Goal: Task Accomplishment & Management: Use online tool/utility

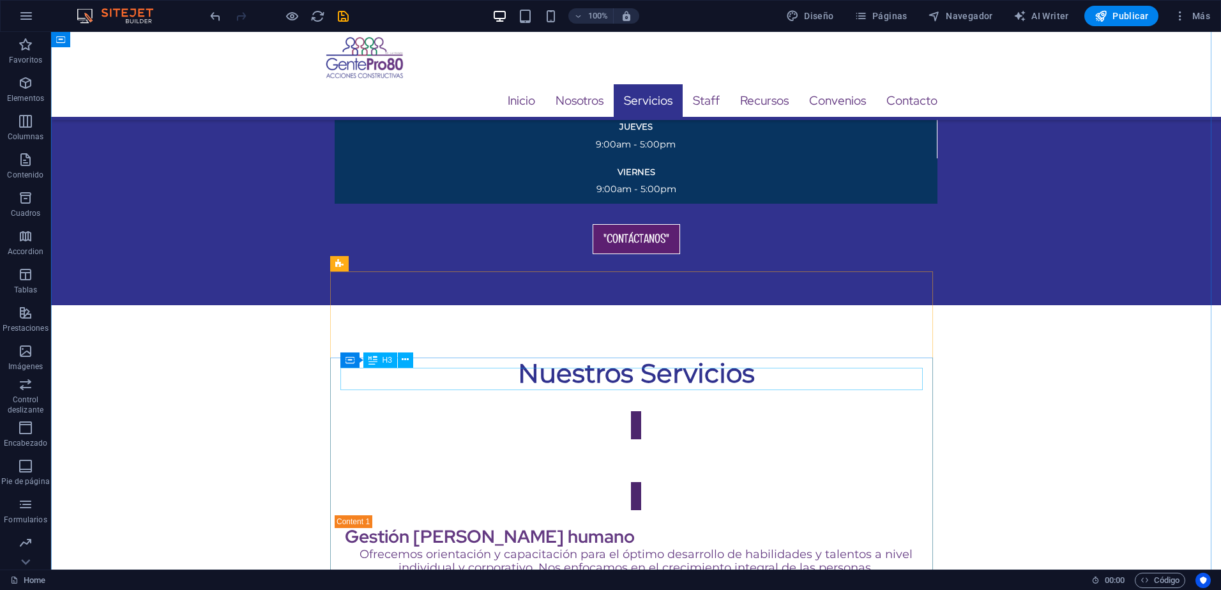
scroll to position [2554, 0]
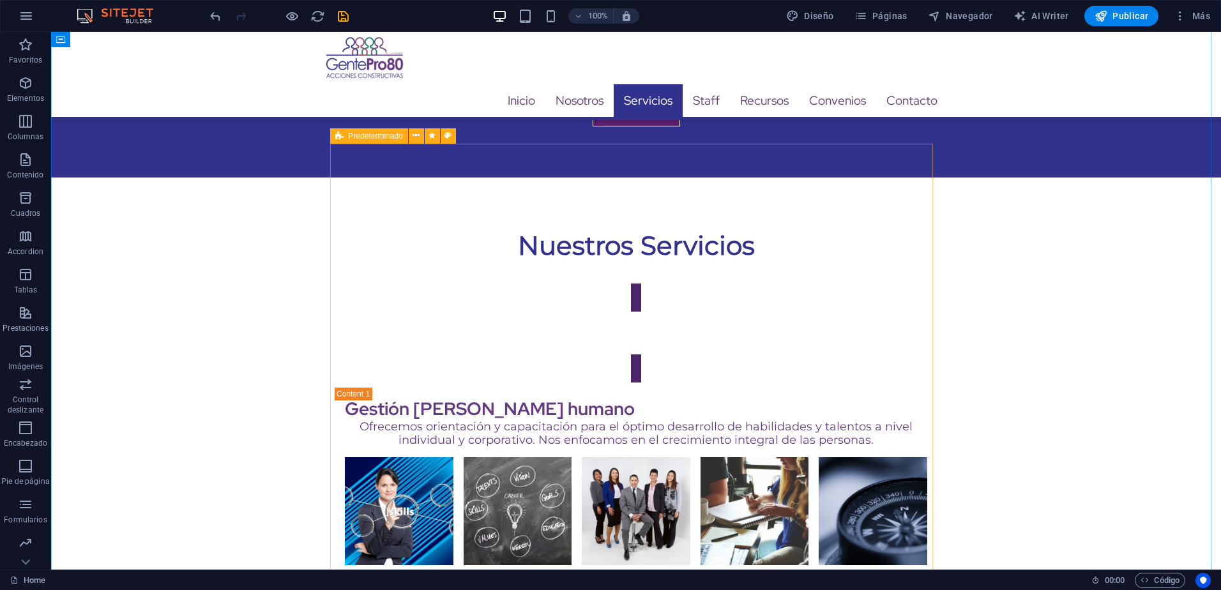
click at [341, 138] on icon at bounding box center [339, 135] width 8 height 15
click at [341, 138] on div "H1 Banner Banner Contenedor Separador H3 Iconos de redes sociales Icono Icono I…" at bounding box center [636, 301] width 1170 height 538
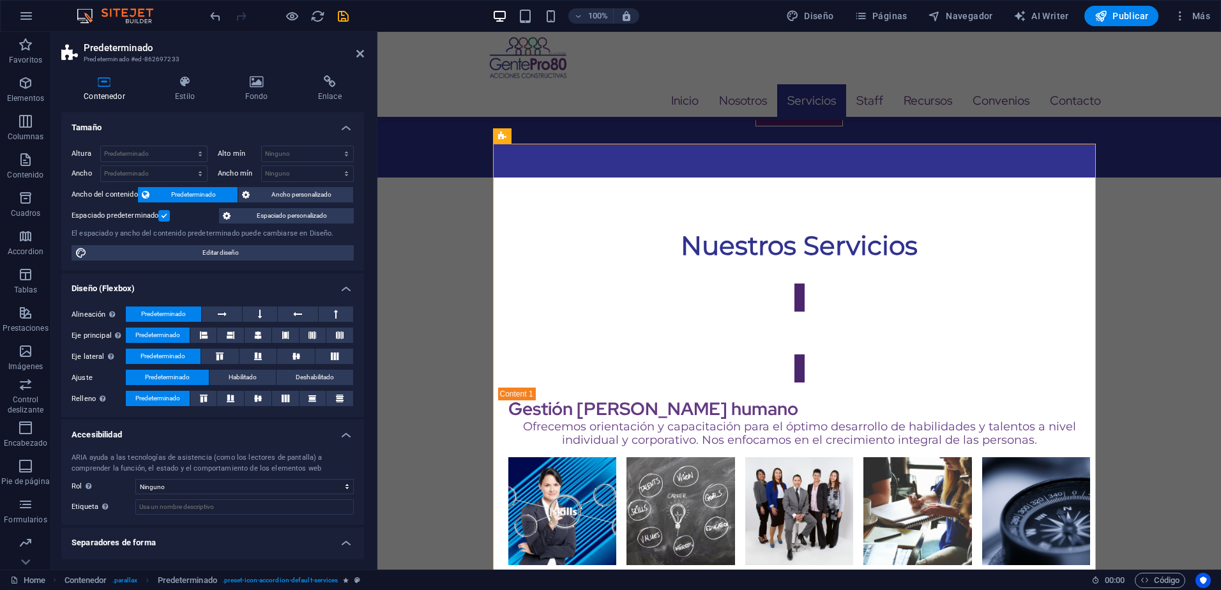
click at [181, 72] on div "Contenedor Estilo Fondo Enlace Tamaño Altura Predeterminado px rem % vh vw Alto…" at bounding box center [212, 317] width 323 height 504
click at [183, 80] on icon at bounding box center [185, 81] width 64 height 13
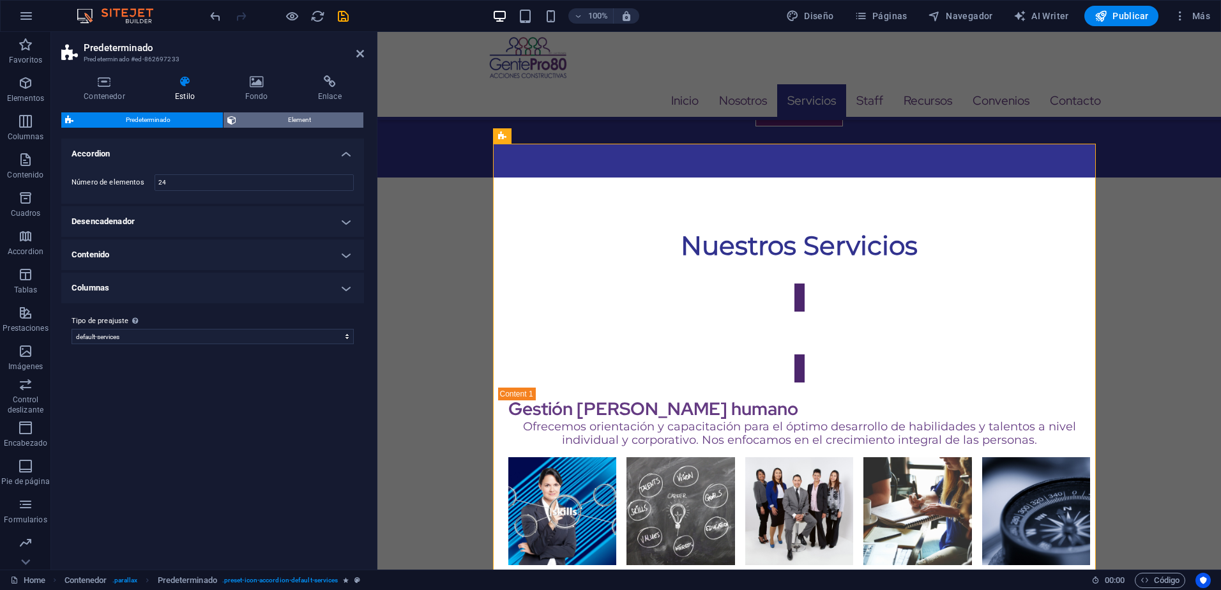
click at [289, 124] on span "Element" at bounding box center [300, 119] width 120 height 15
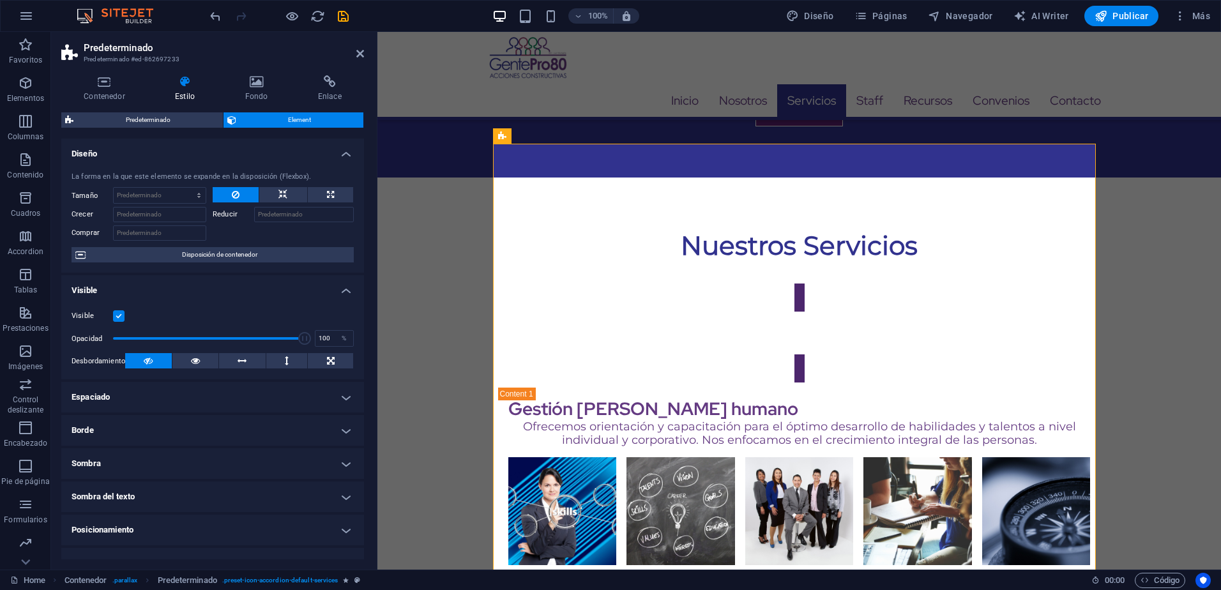
click at [121, 312] on label at bounding box center [118, 315] width 11 height 11
click at [0, 0] on input "Visible" at bounding box center [0, 0] width 0 height 0
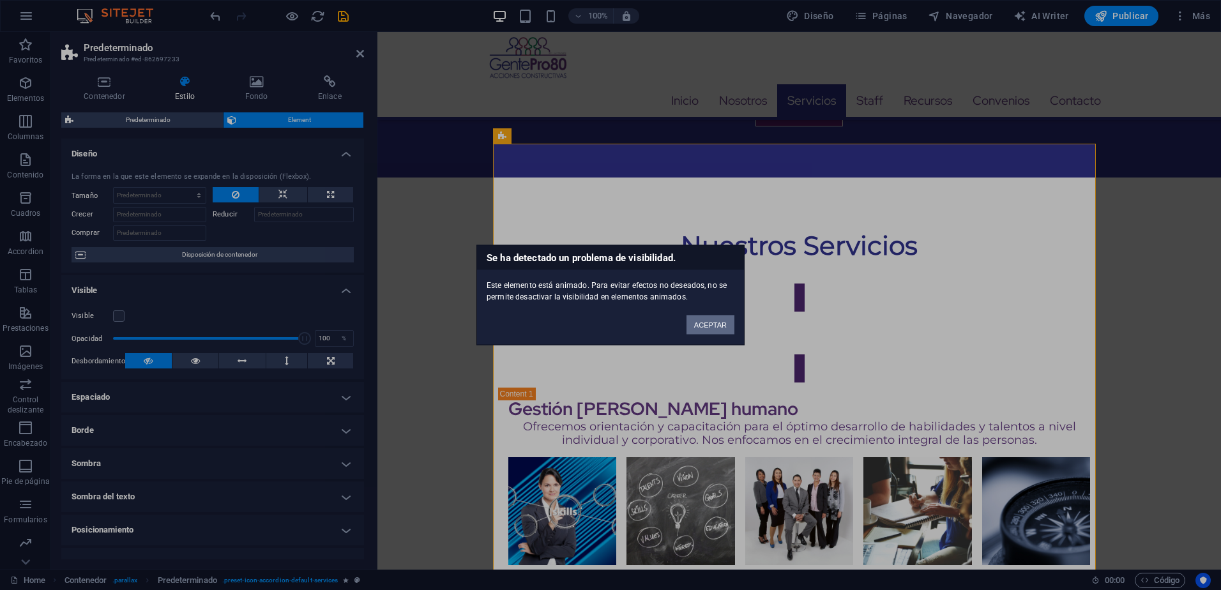
click at [704, 323] on button "ACEPTAR" at bounding box center [710, 324] width 48 height 19
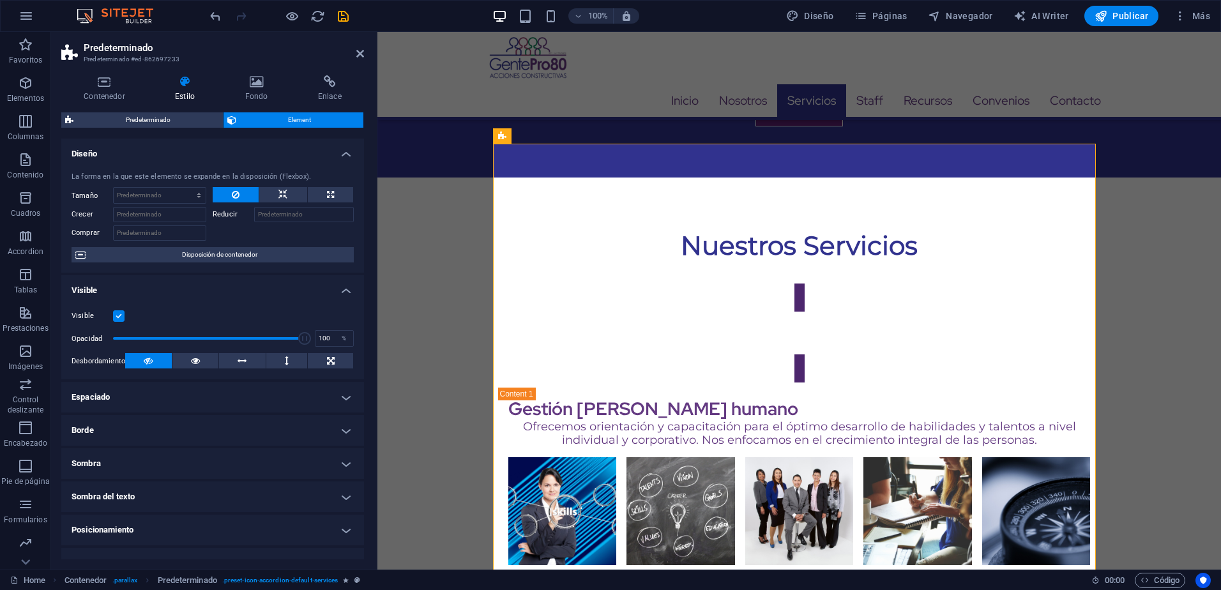
click at [333, 16] on div at bounding box center [279, 16] width 143 height 20
click at [344, 13] on icon "save" at bounding box center [343, 16] width 15 height 15
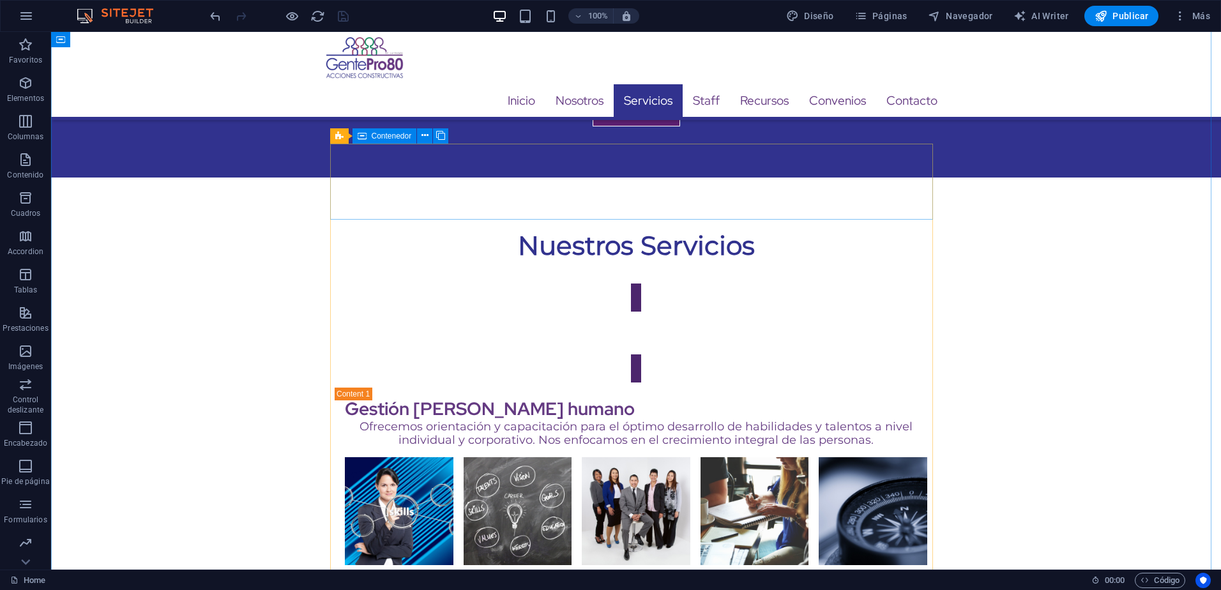
click at [426, 135] on icon at bounding box center [424, 135] width 7 height 13
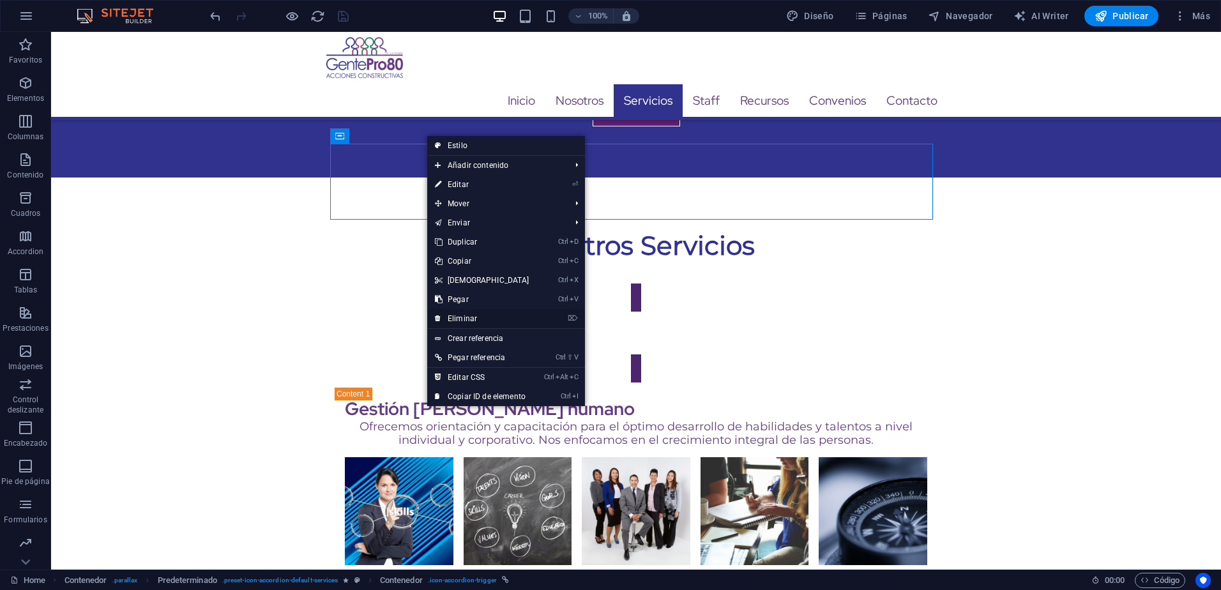
click at [460, 317] on link "⌦ Eliminar" at bounding box center [482, 318] width 110 height 19
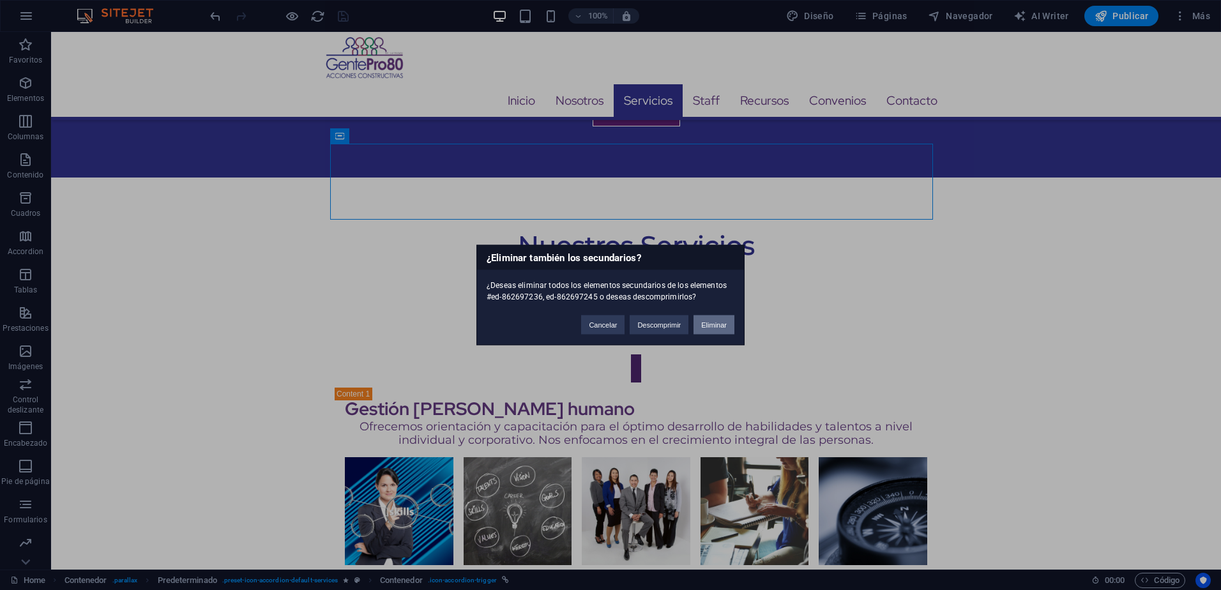
click at [703, 321] on button "Eliminar" at bounding box center [713, 324] width 41 height 19
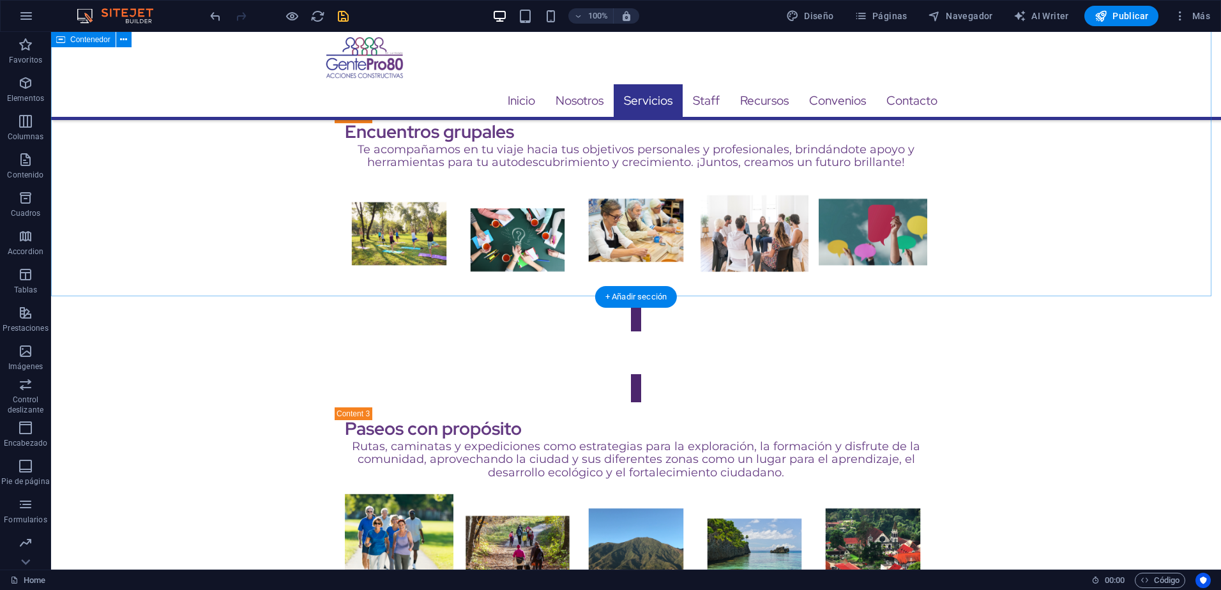
scroll to position [3320, 0]
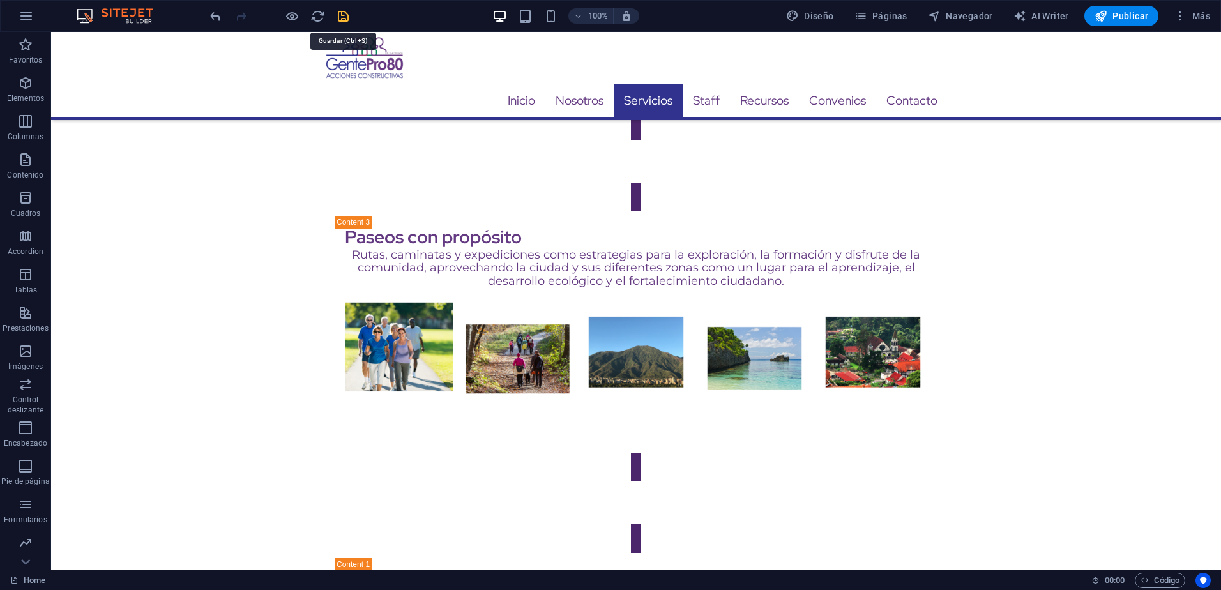
click at [347, 18] on icon "save" at bounding box center [343, 16] width 15 height 15
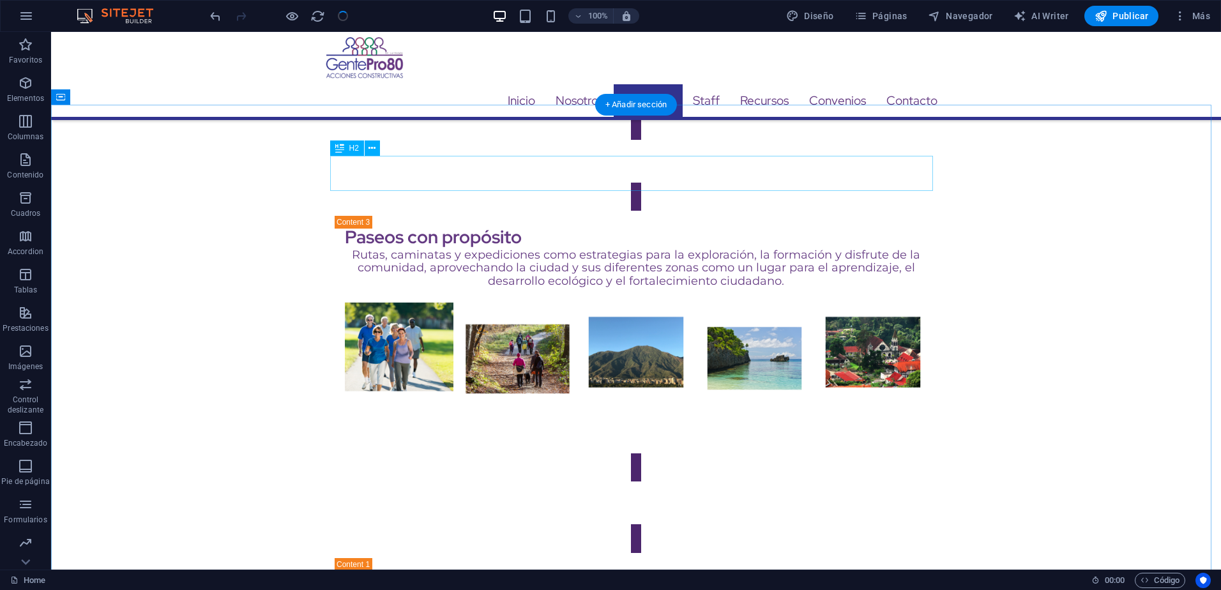
scroll to position [3129, 0]
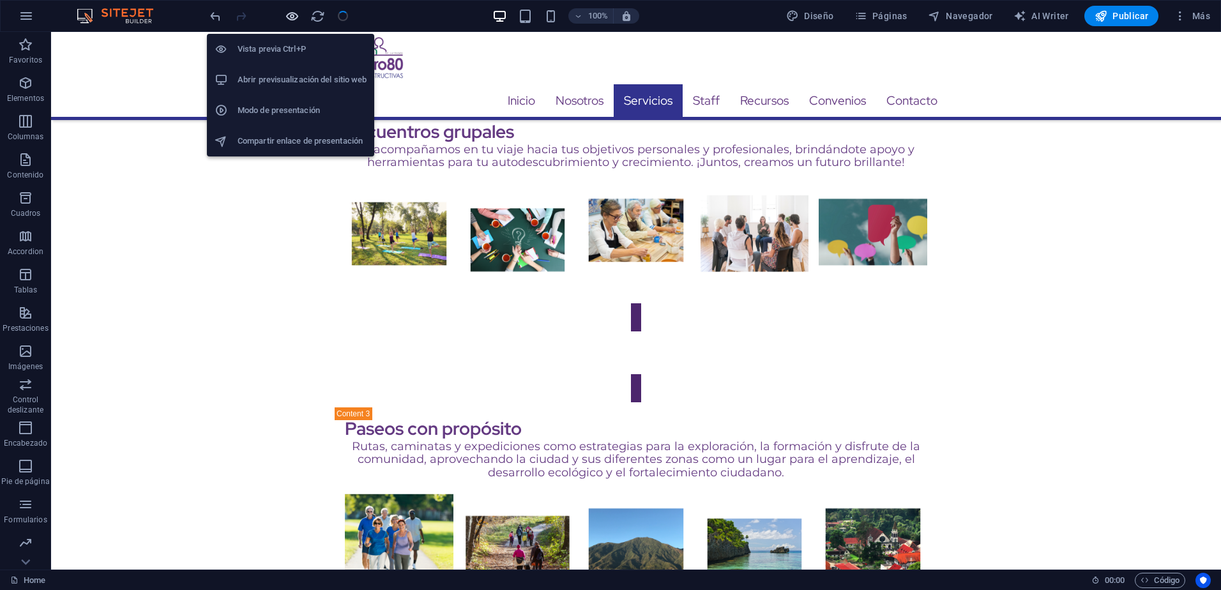
click at [294, 22] on icon "button" at bounding box center [292, 16] width 15 height 15
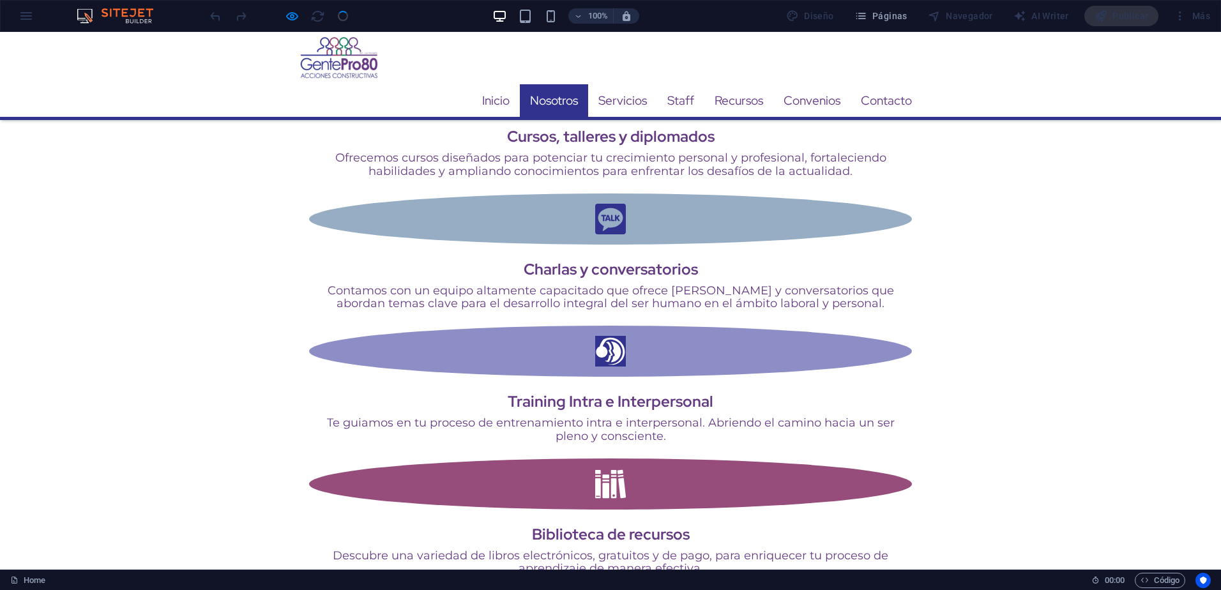
scroll to position [1641, 0]
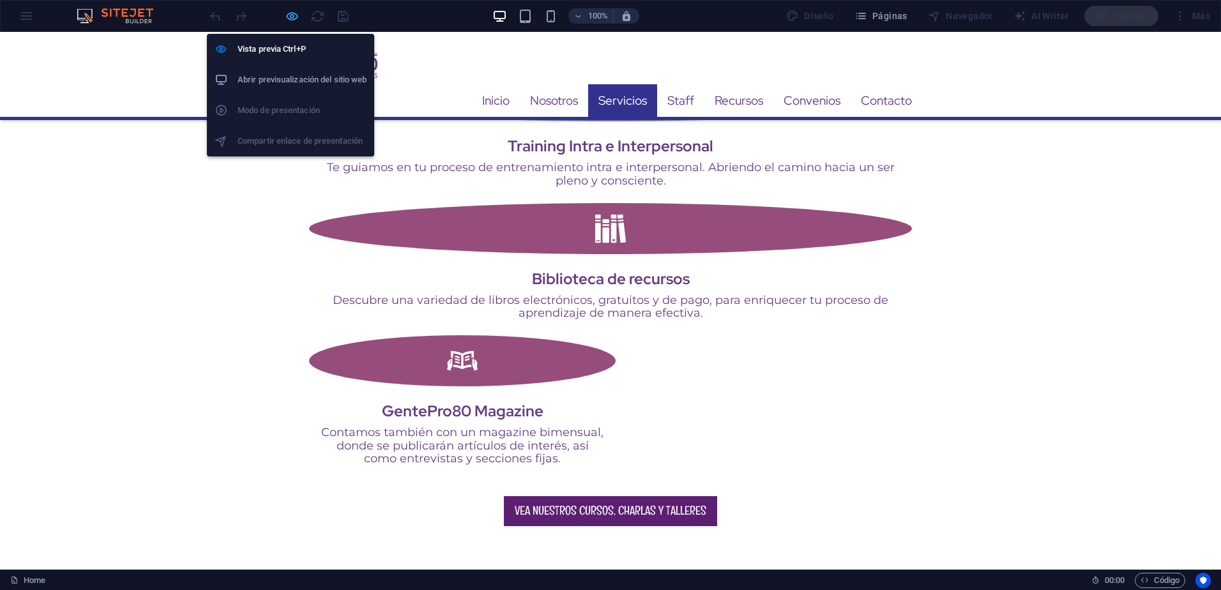
click at [290, 19] on icon "button" at bounding box center [292, 16] width 15 height 15
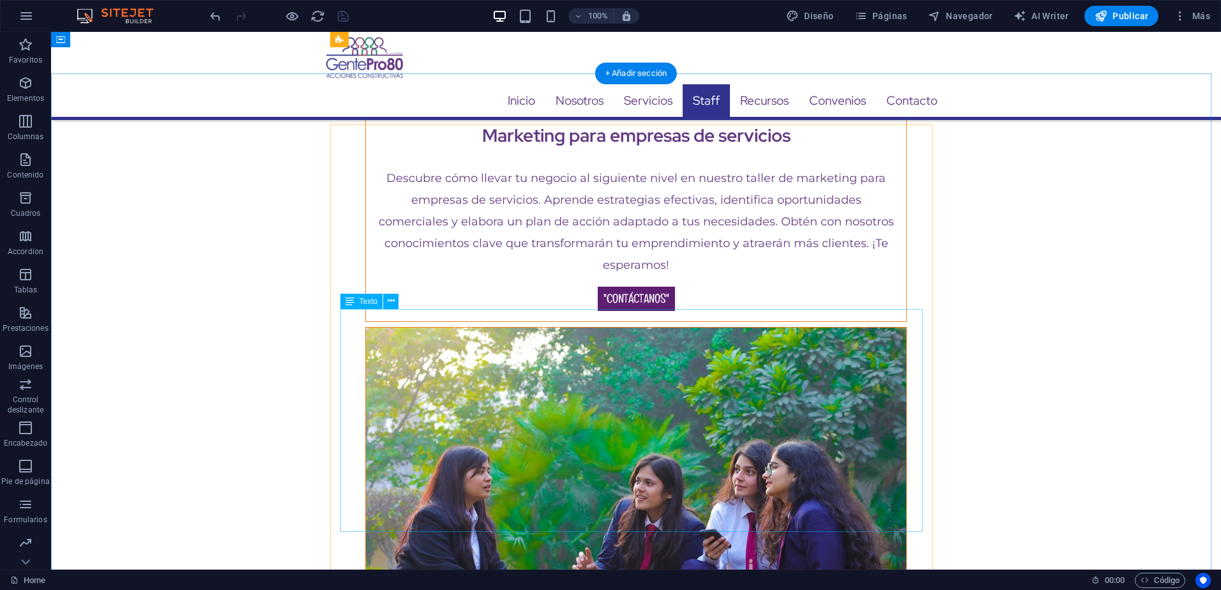
scroll to position [10580, 0]
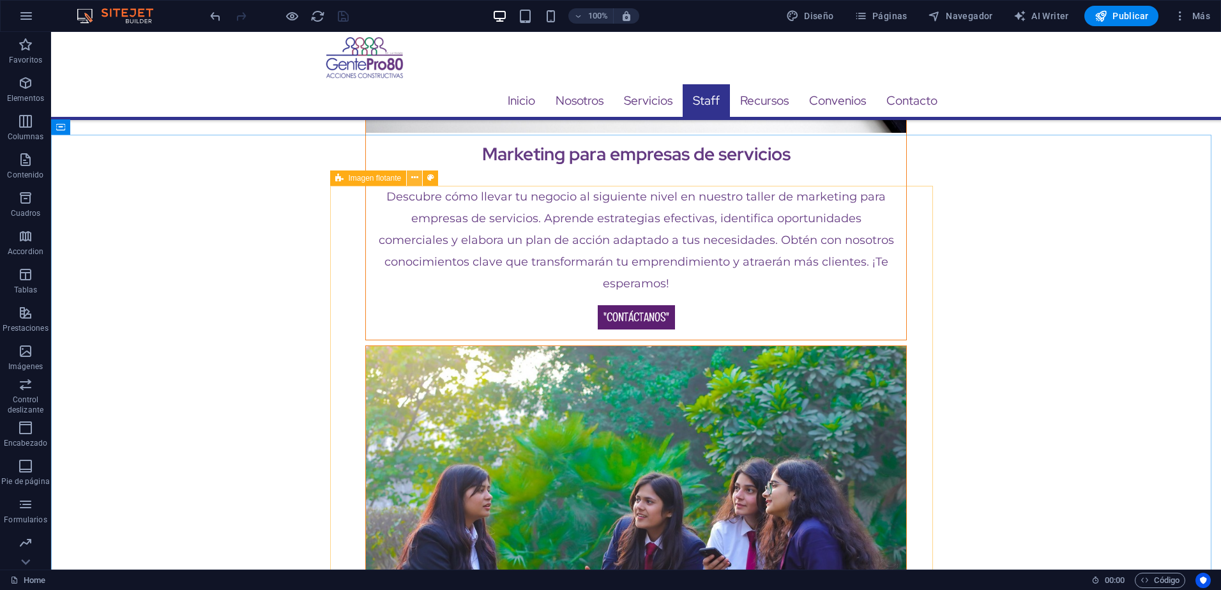
click at [417, 177] on icon at bounding box center [414, 177] width 7 height 13
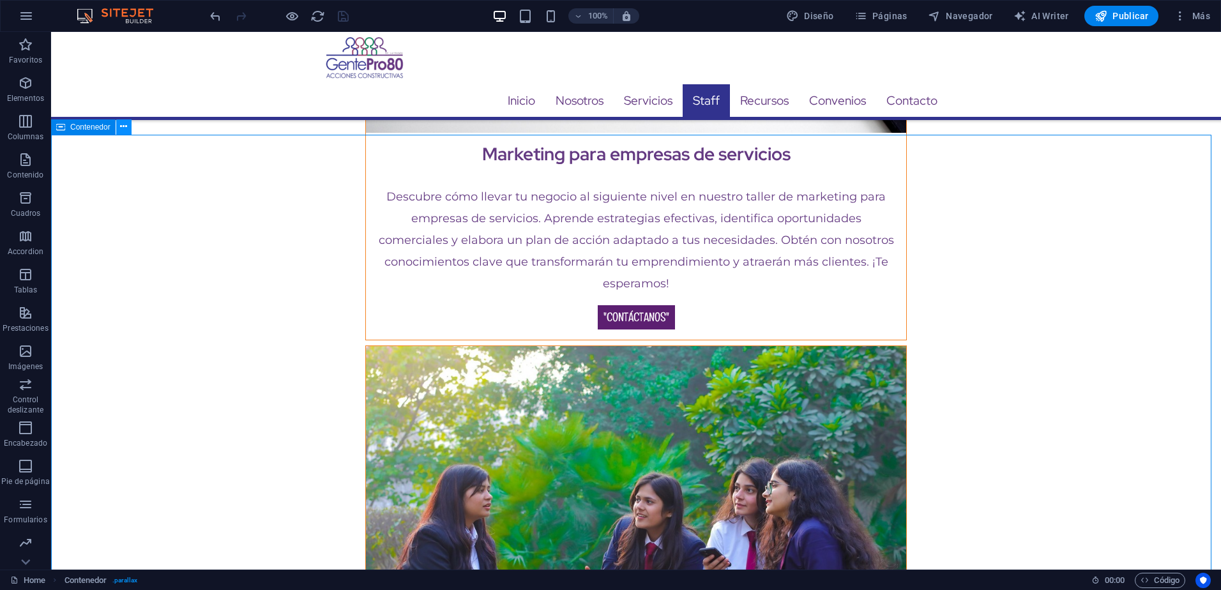
click at [124, 125] on icon at bounding box center [123, 126] width 7 height 13
click at [64, 126] on icon at bounding box center [60, 126] width 9 height 15
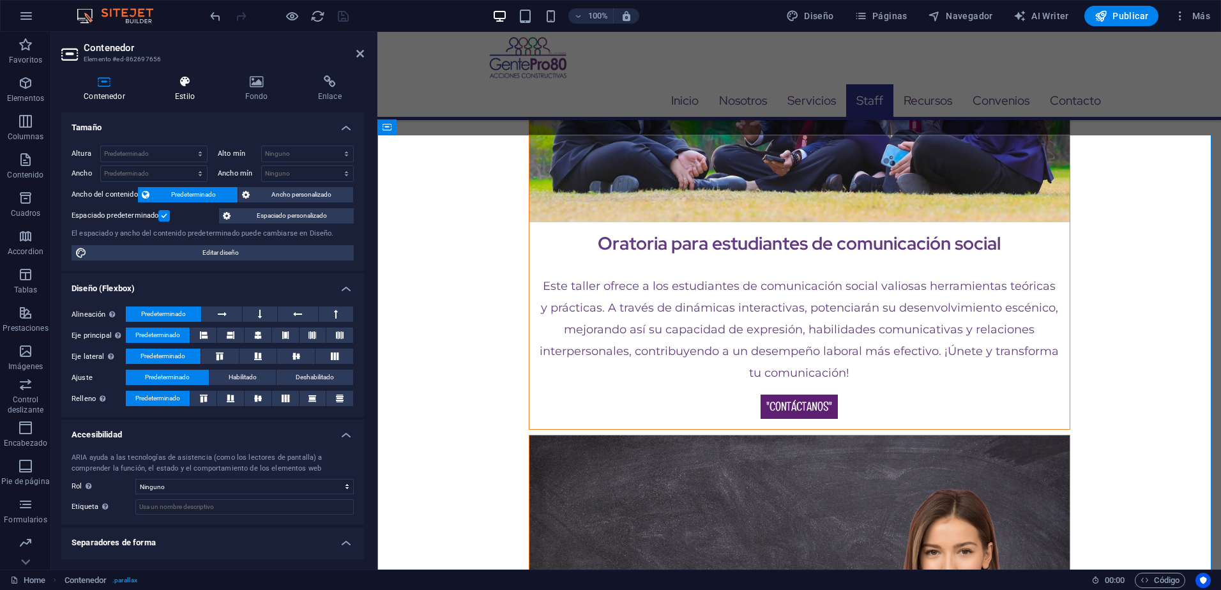
click at [186, 100] on h4 "Estilo" at bounding box center [188, 88] width 70 height 27
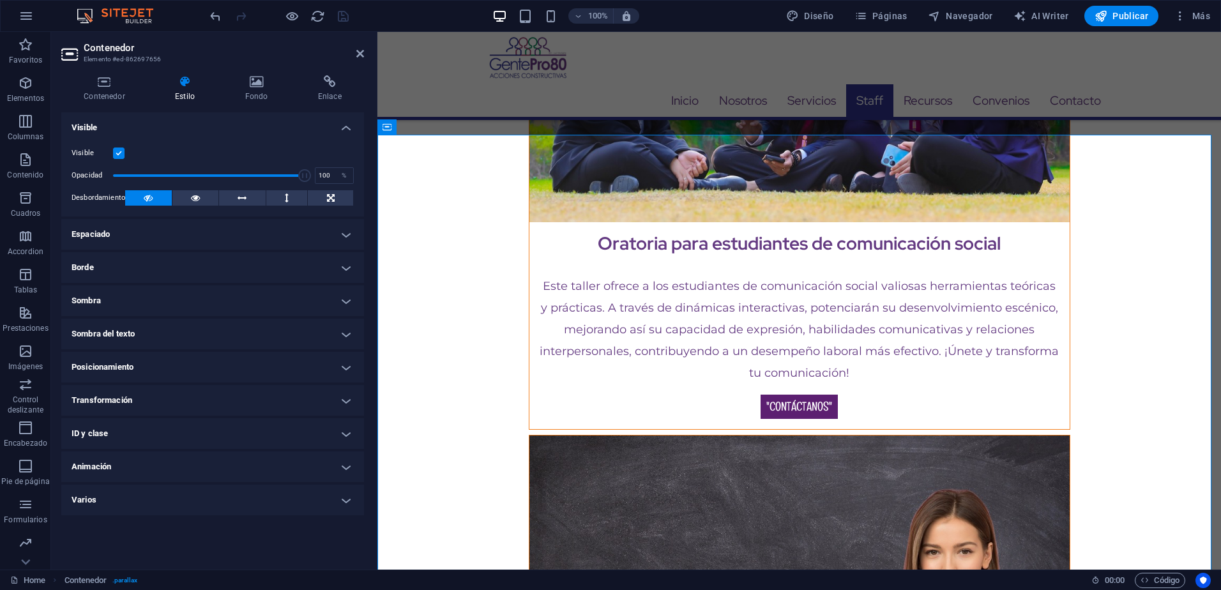
click at [121, 156] on label at bounding box center [118, 152] width 11 height 11
click at [0, 0] on input "Visible" at bounding box center [0, 0] width 0 height 0
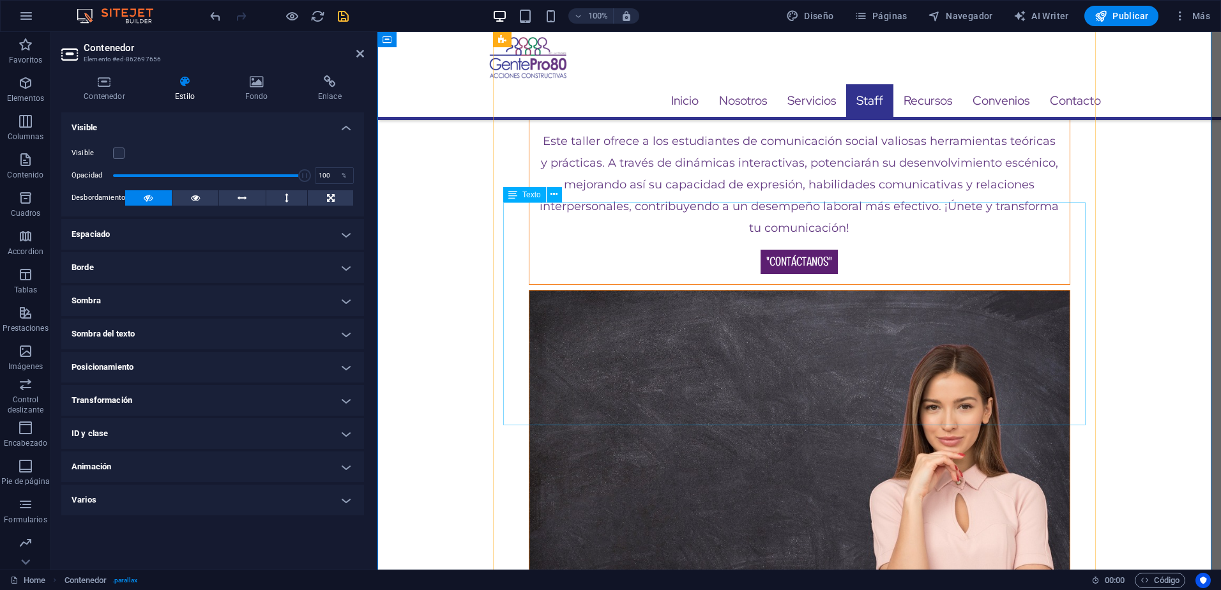
scroll to position [10644, 0]
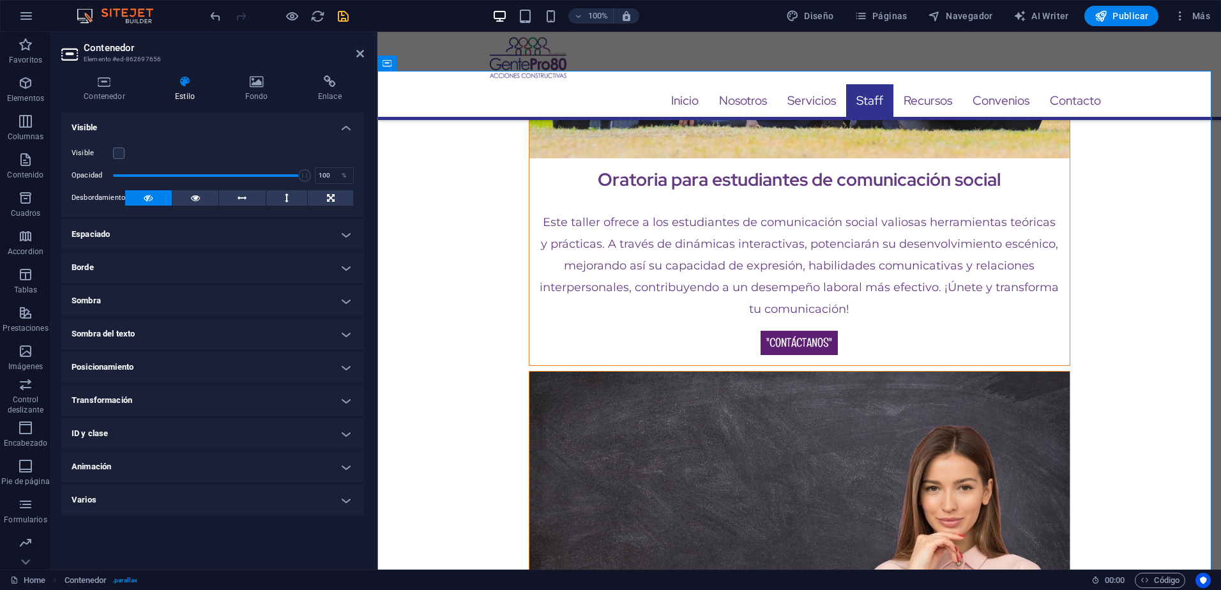
drag, startPoint x: 121, startPoint y: 155, endPoint x: 222, endPoint y: 206, distance: 113.6
click at [121, 155] on label at bounding box center [118, 152] width 11 height 11
click at [0, 0] on input "Visible" at bounding box center [0, 0] width 0 height 0
click at [543, 114] on span "Imagen flotante" at bounding box center [537, 114] width 53 height 8
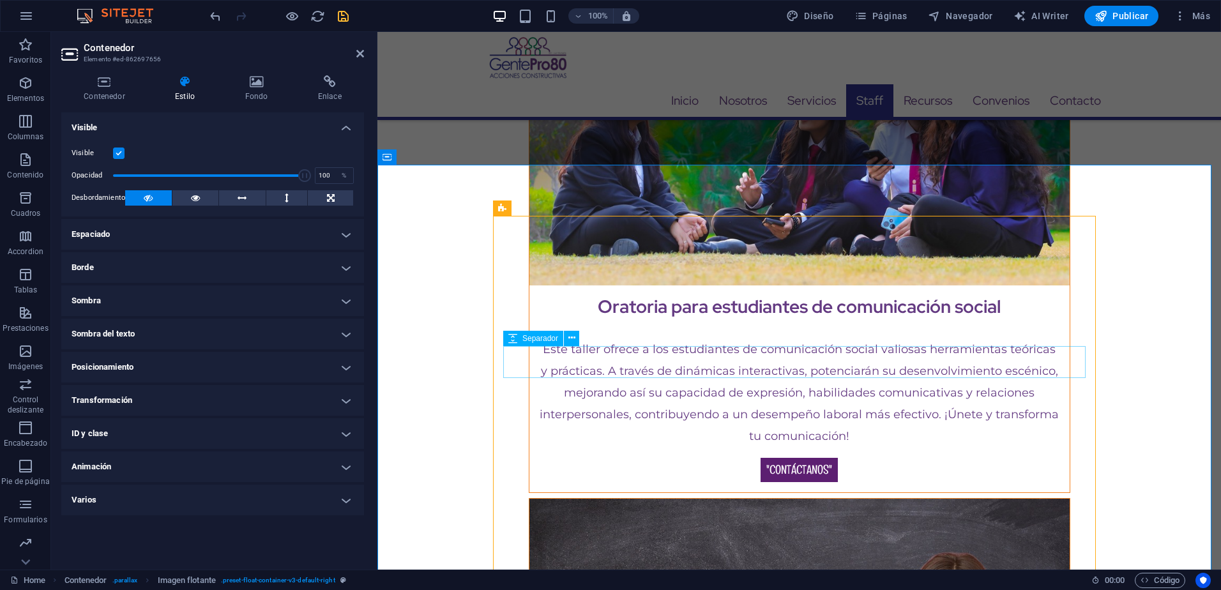
scroll to position [10516, 0]
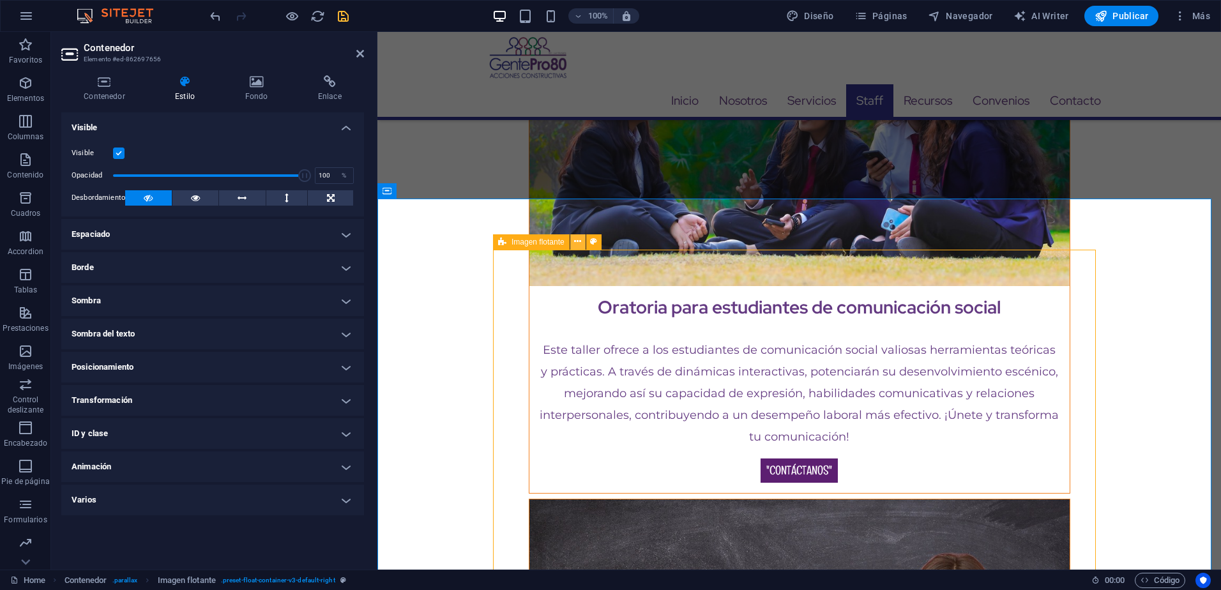
click at [580, 243] on button at bounding box center [577, 241] width 15 height 15
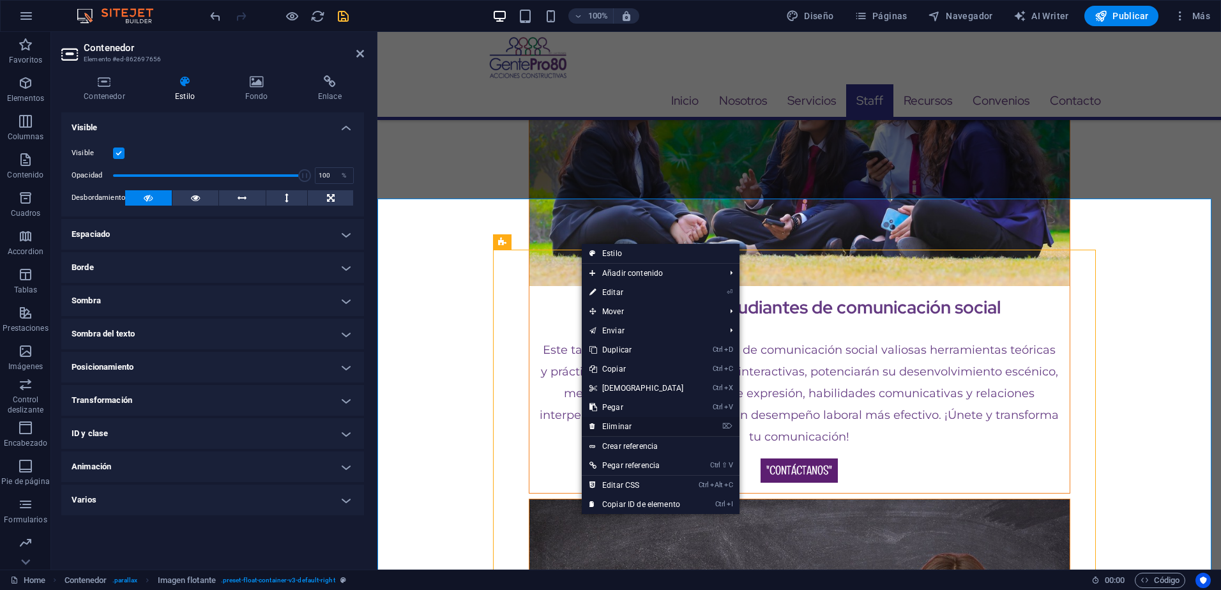
click at [613, 423] on link "⌦ Eliminar" at bounding box center [637, 426] width 110 height 19
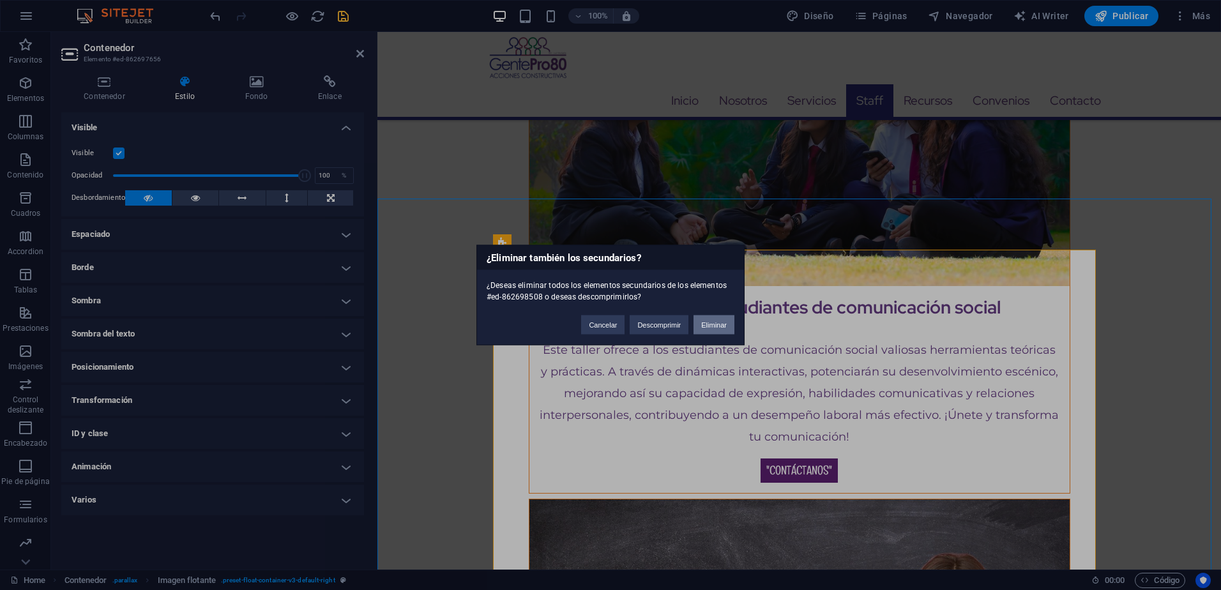
click at [713, 319] on button "Eliminar" at bounding box center [713, 324] width 41 height 19
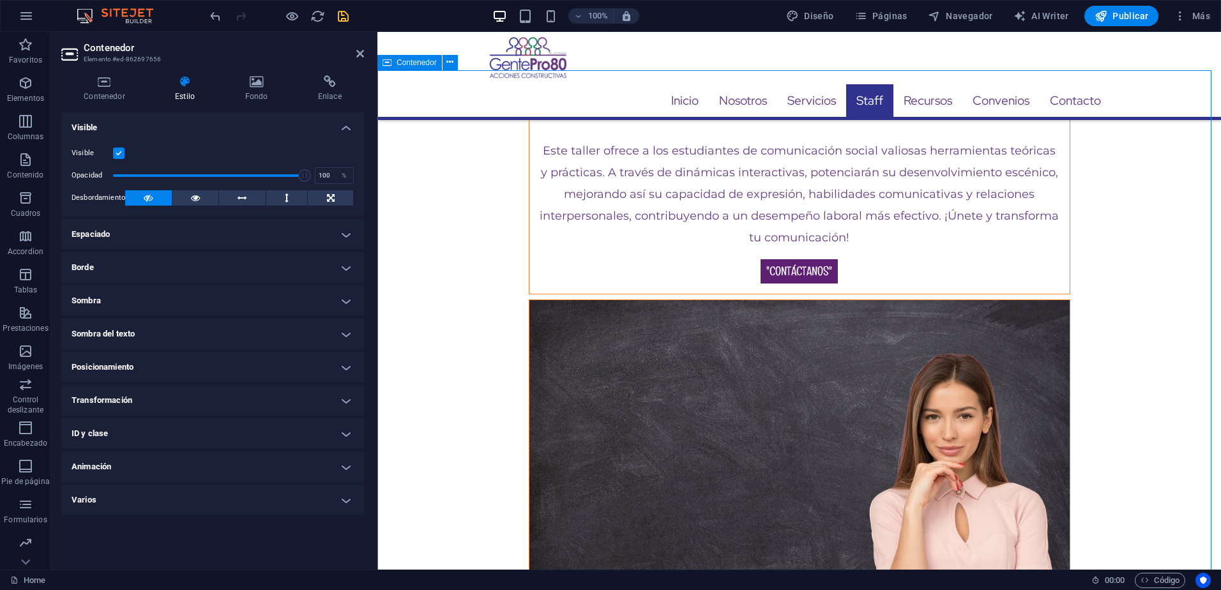
scroll to position [10899, 0]
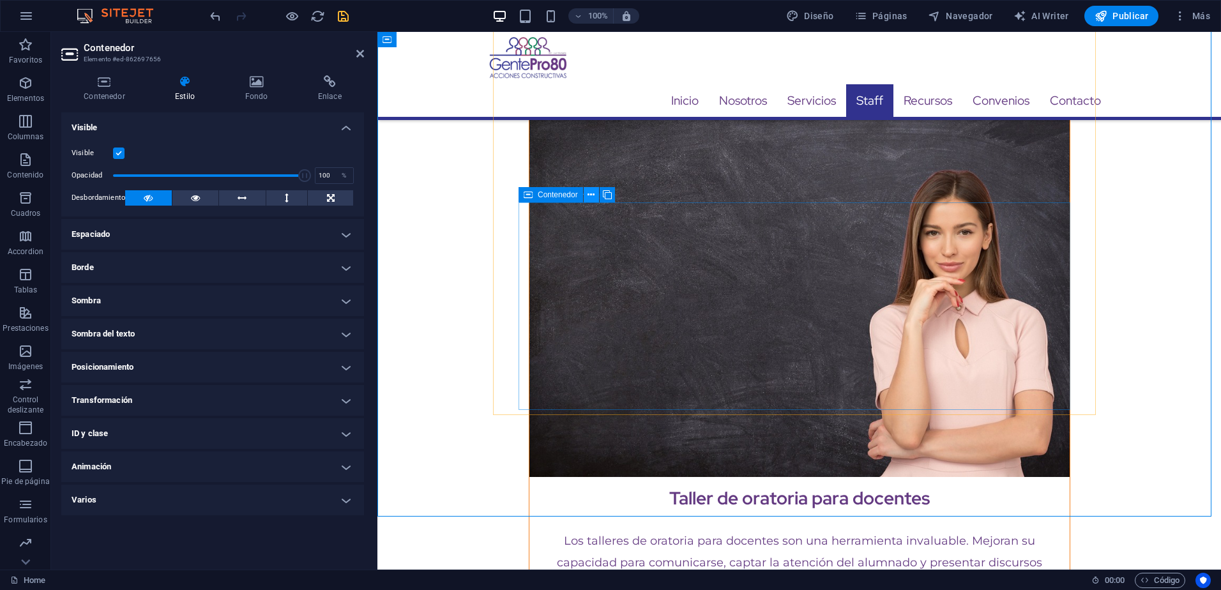
click at [593, 196] on icon at bounding box center [590, 194] width 7 height 13
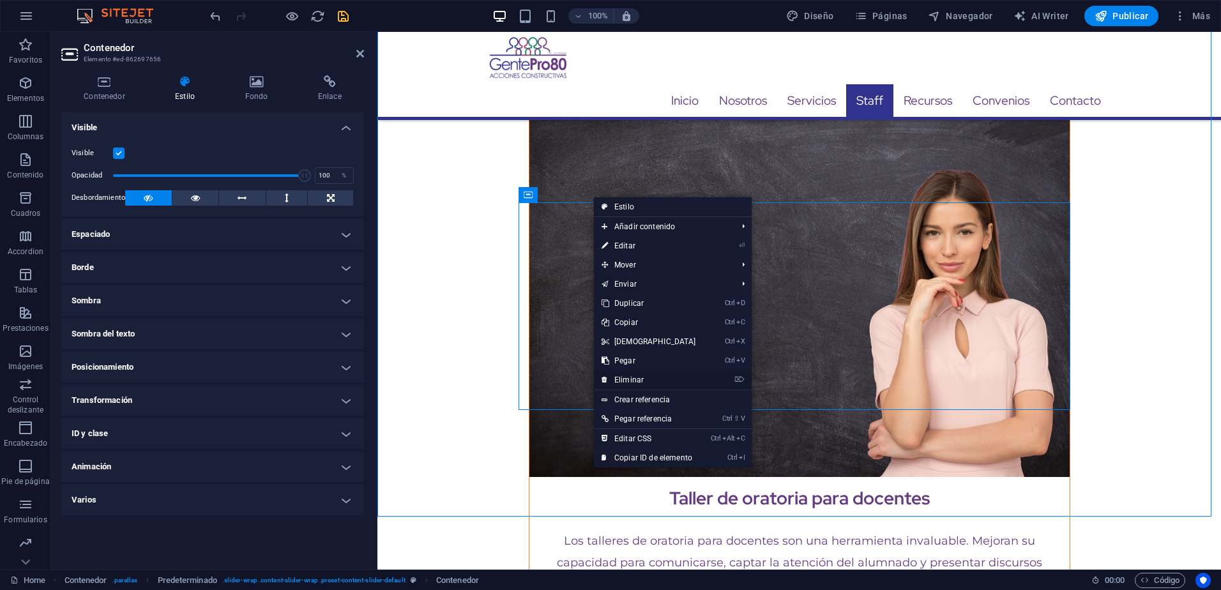
click at [627, 376] on link "⌦ Eliminar" at bounding box center [649, 379] width 110 height 19
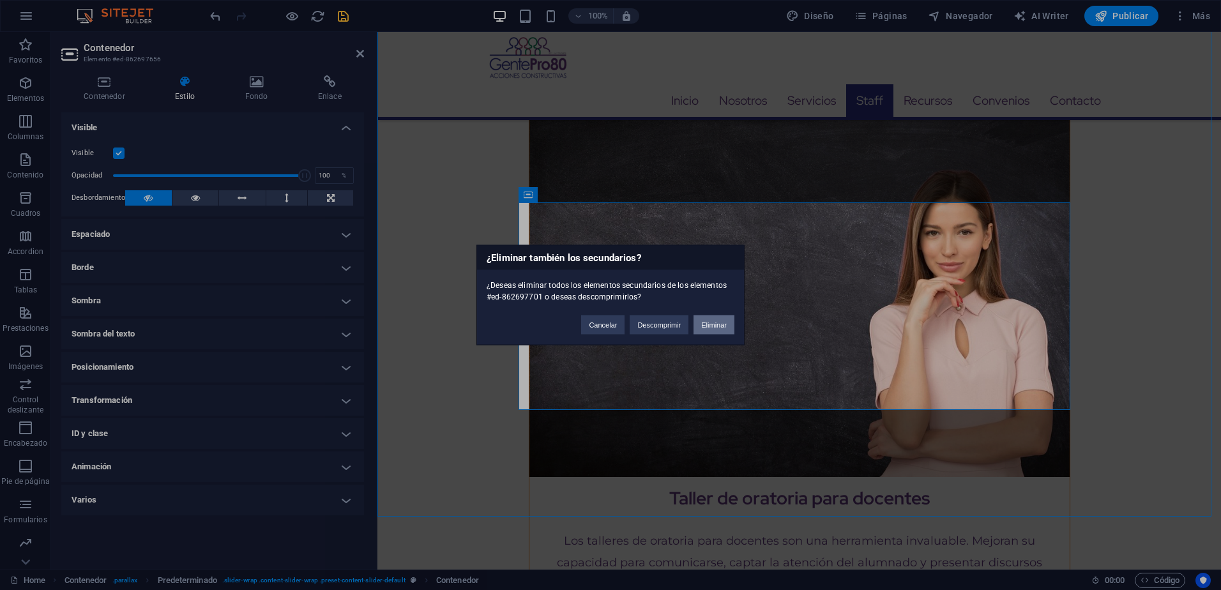
click at [707, 319] on button "Eliminar" at bounding box center [713, 324] width 41 height 19
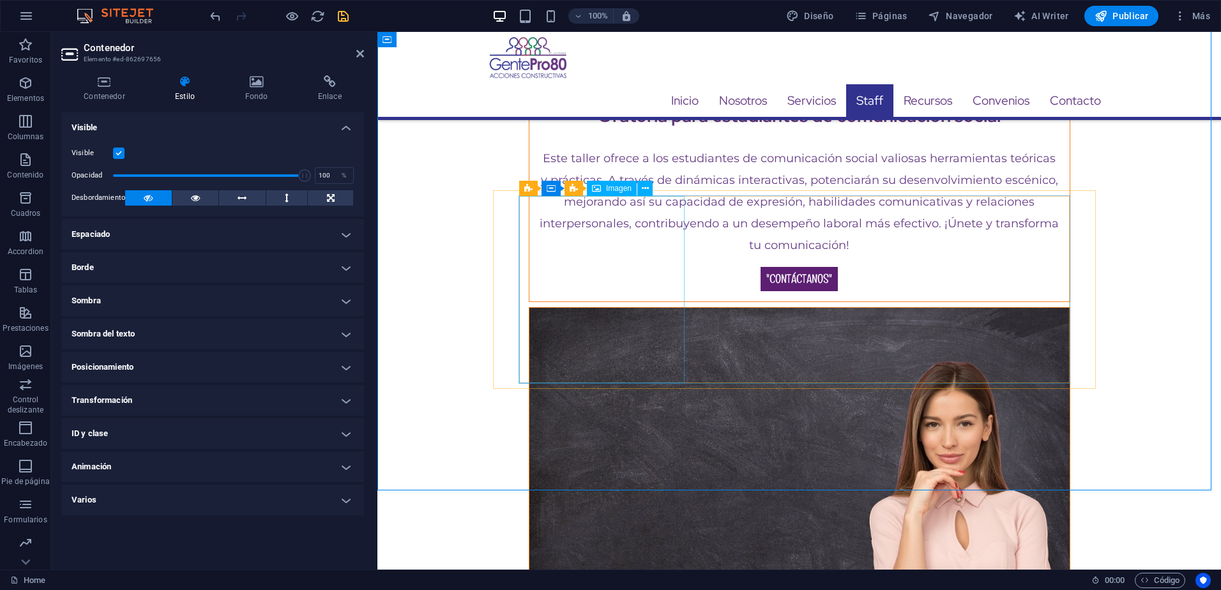
scroll to position [10516, 0]
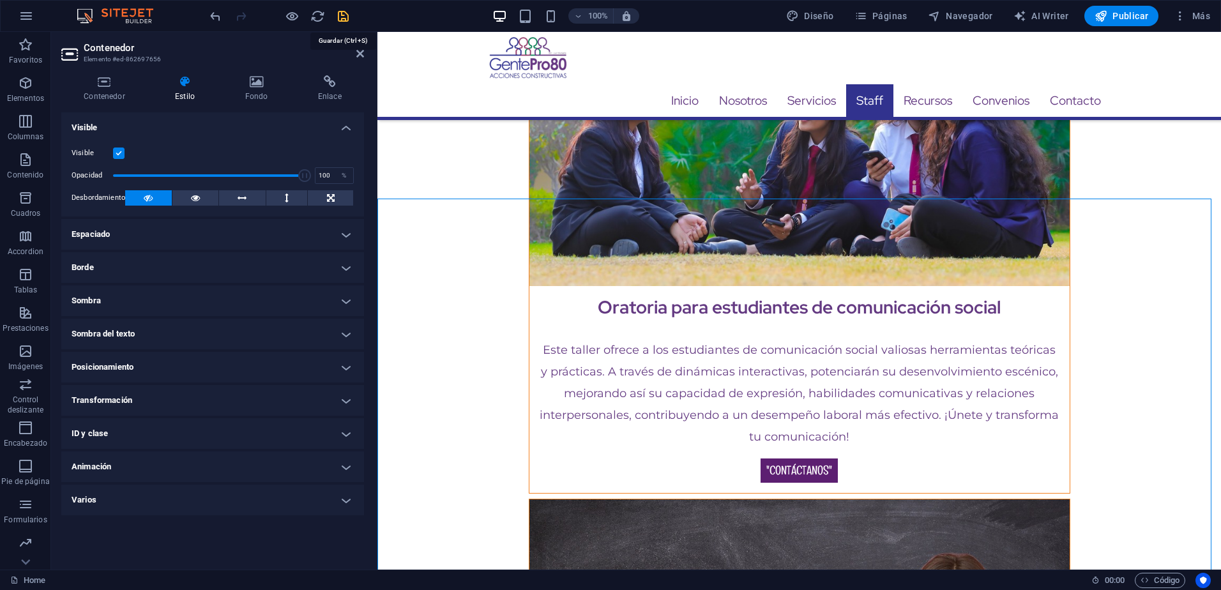
click at [342, 18] on icon "save" at bounding box center [343, 16] width 15 height 15
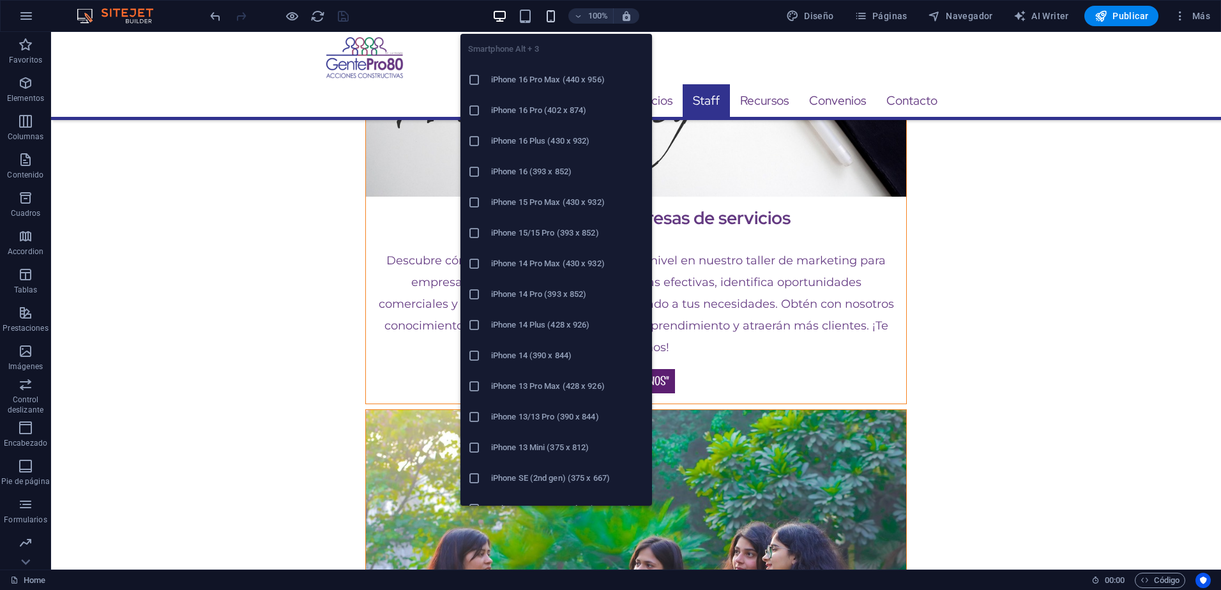
click at [554, 17] on icon "button" at bounding box center [550, 16] width 15 height 15
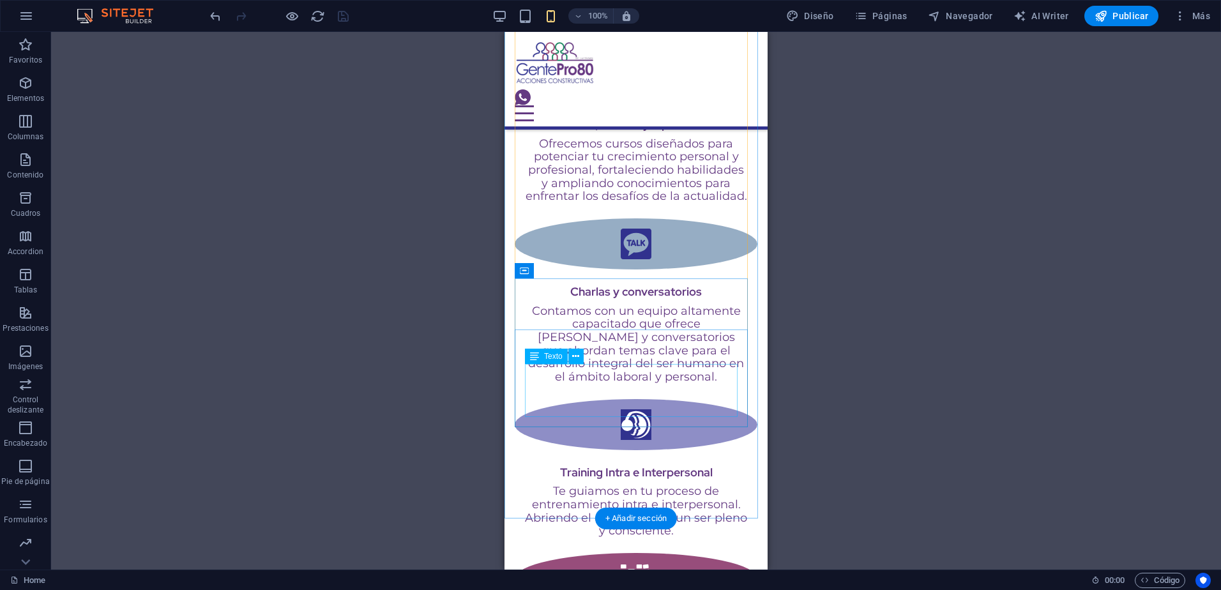
scroll to position [1308, 0]
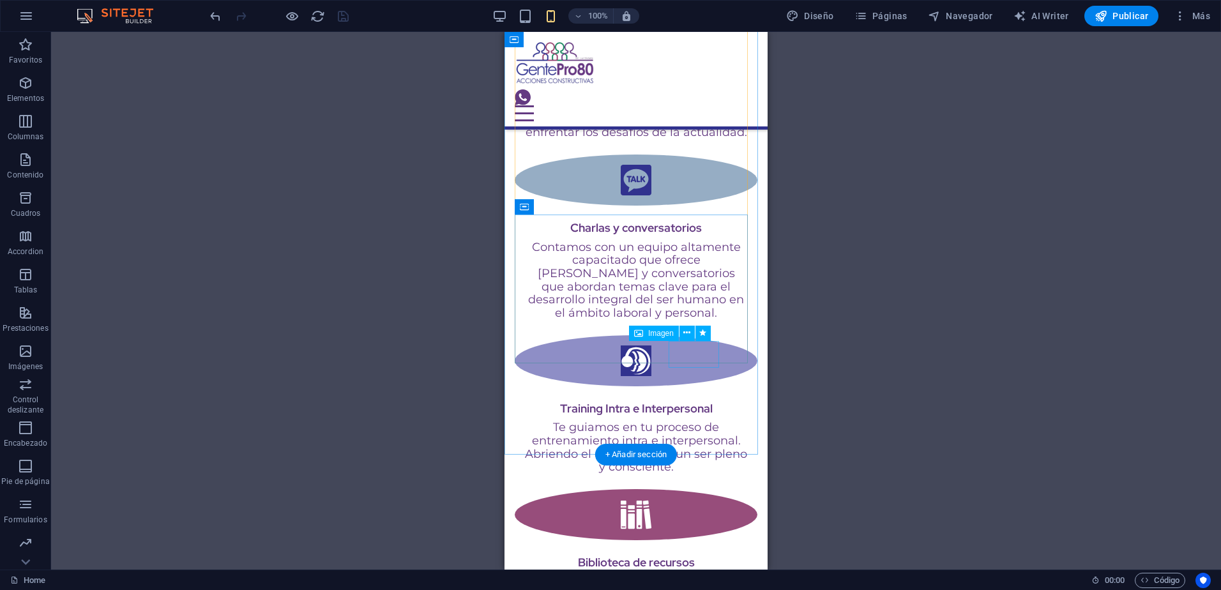
select select "px"
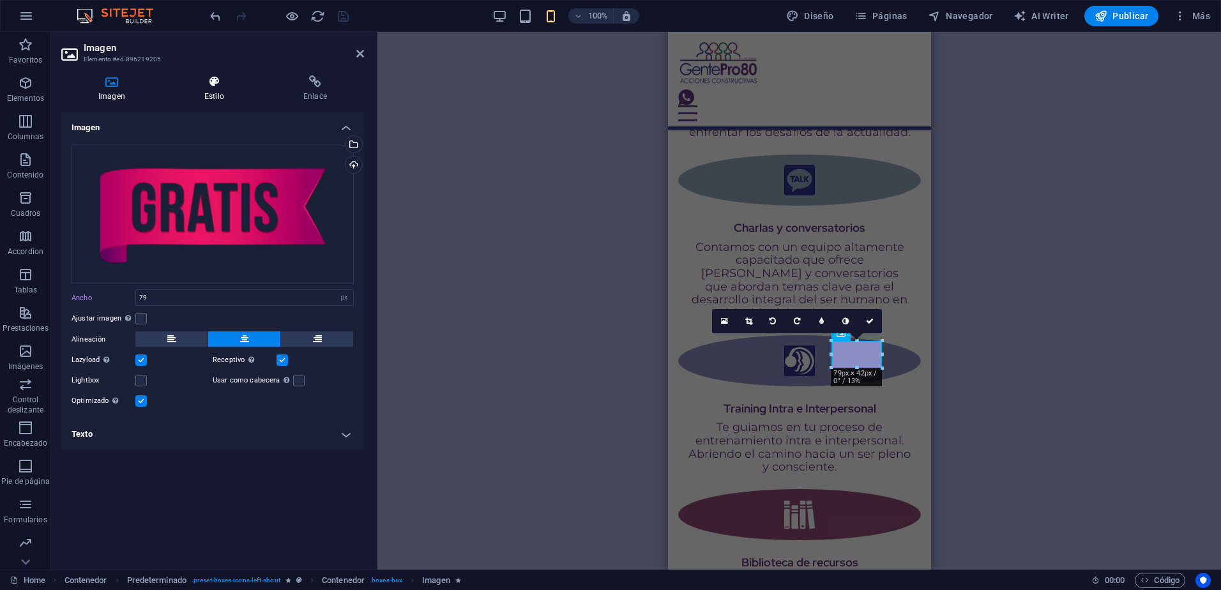
click at [200, 95] on h4 "Estilo" at bounding box center [216, 88] width 99 height 27
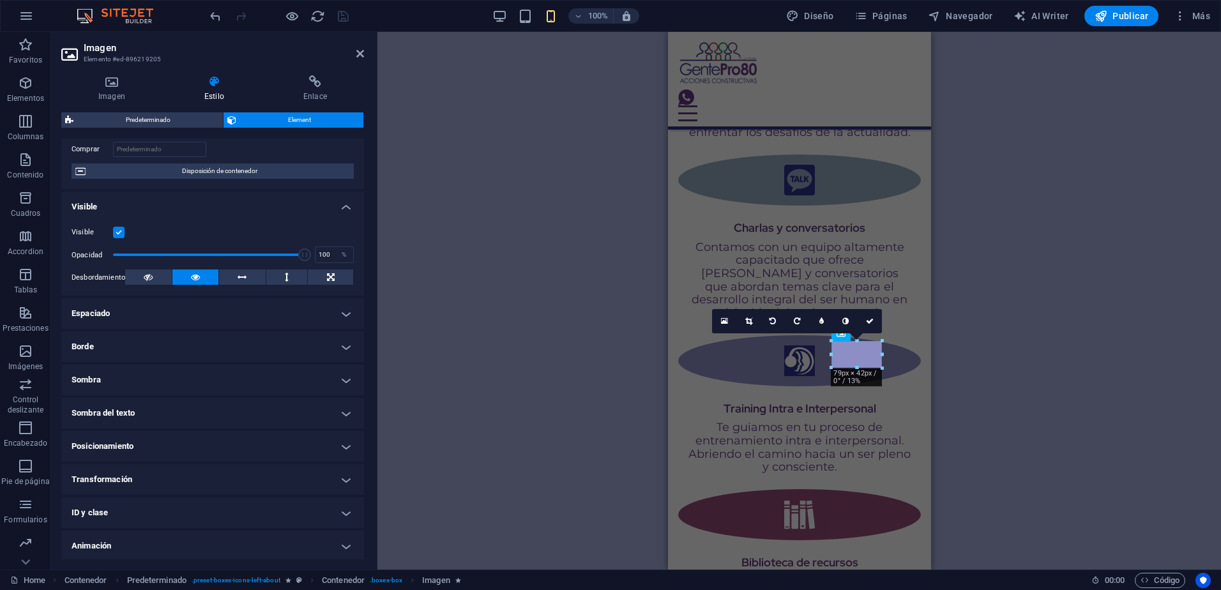
scroll to position [119, 0]
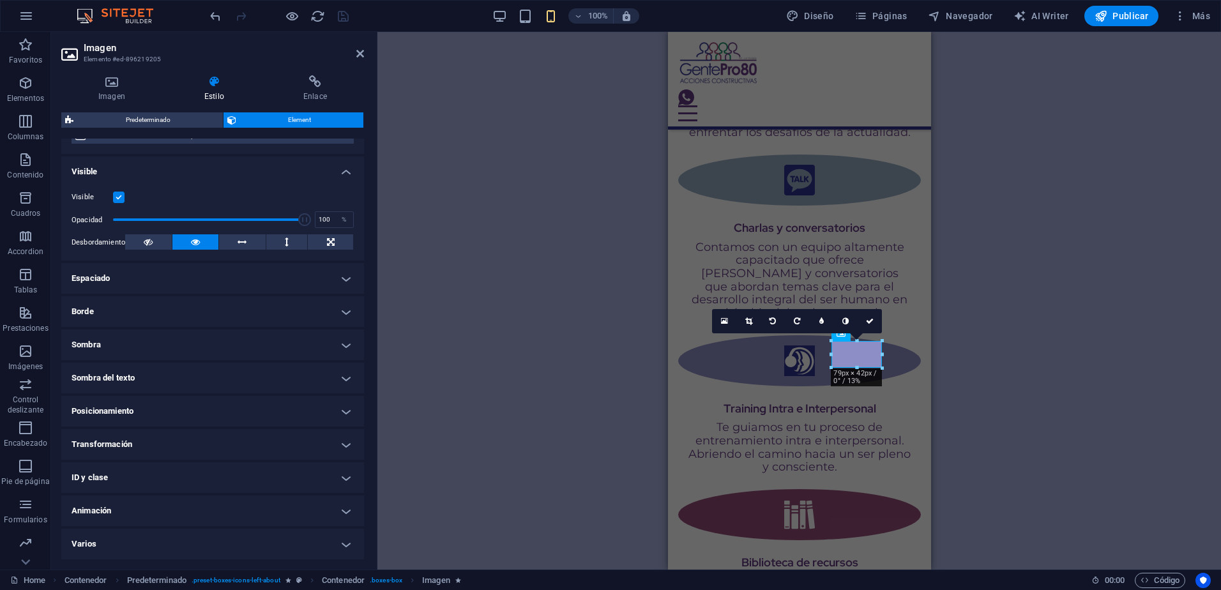
click at [135, 438] on h4 "Transformación" at bounding box center [212, 444] width 303 height 31
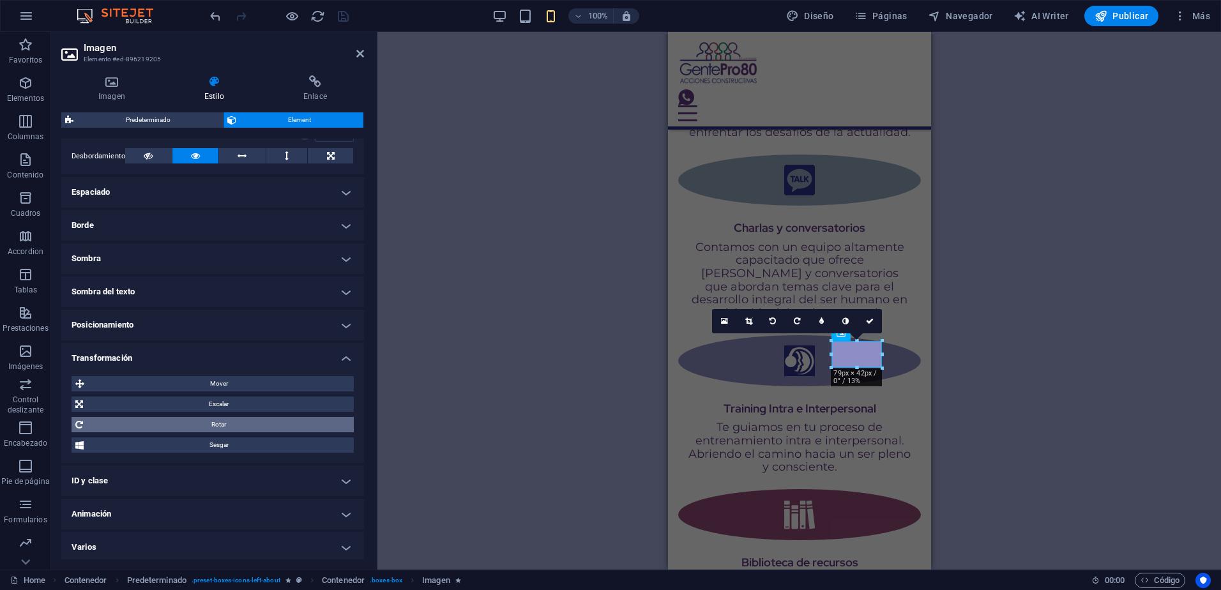
scroll to position [208, 0]
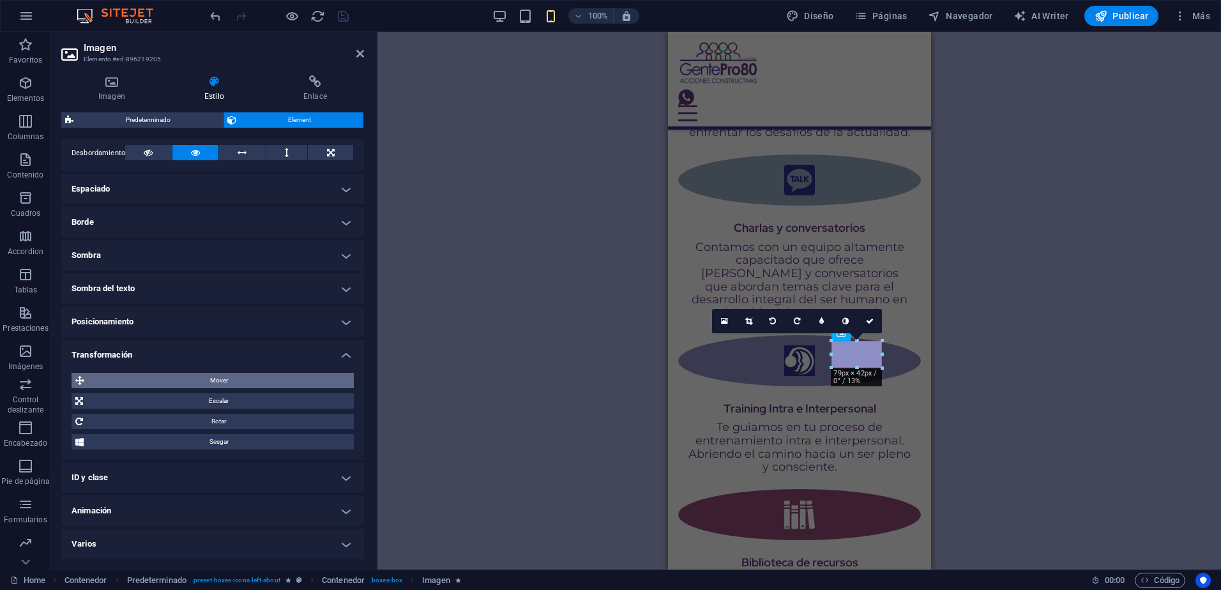
click at [189, 385] on span "Mover" at bounding box center [219, 380] width 262 height 15
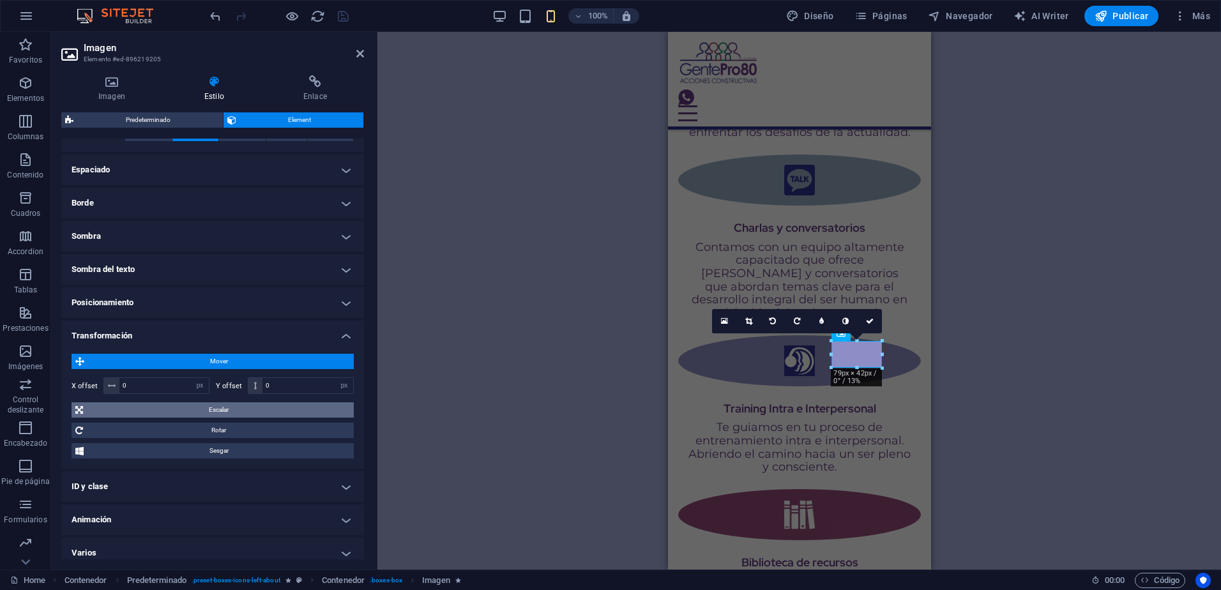
scroll to position [236, 0]
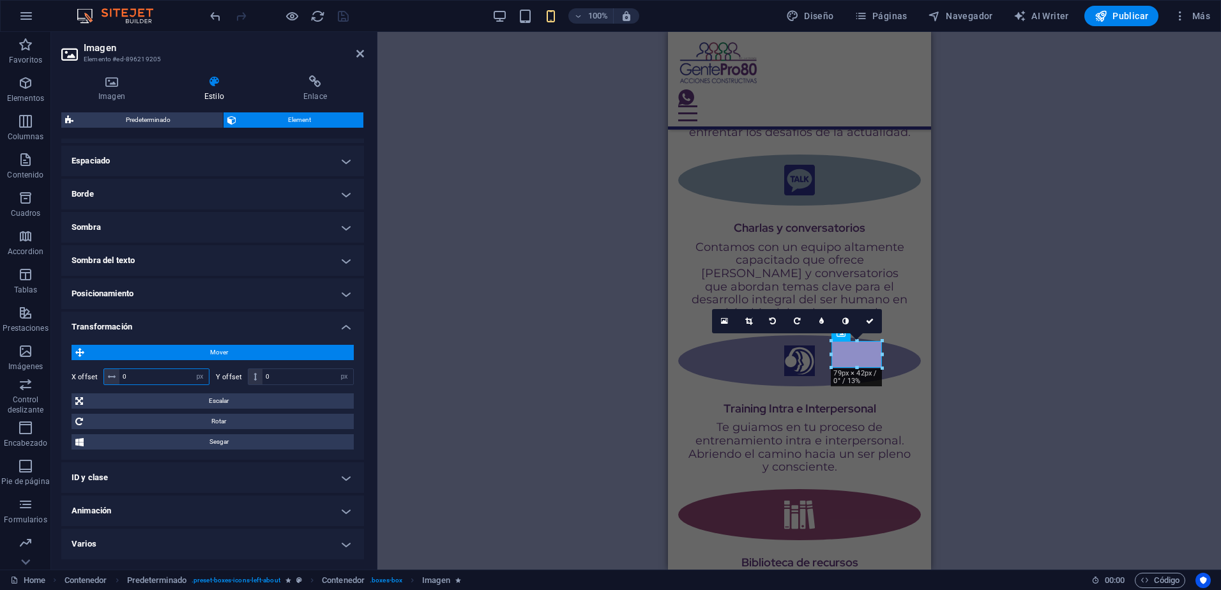
click at [171, 372] on input "0" at bounding box center [163, 376] width 89 height 15
click at [282, 376] on input "0" at bounding box center [307, 376] width 91 height 15
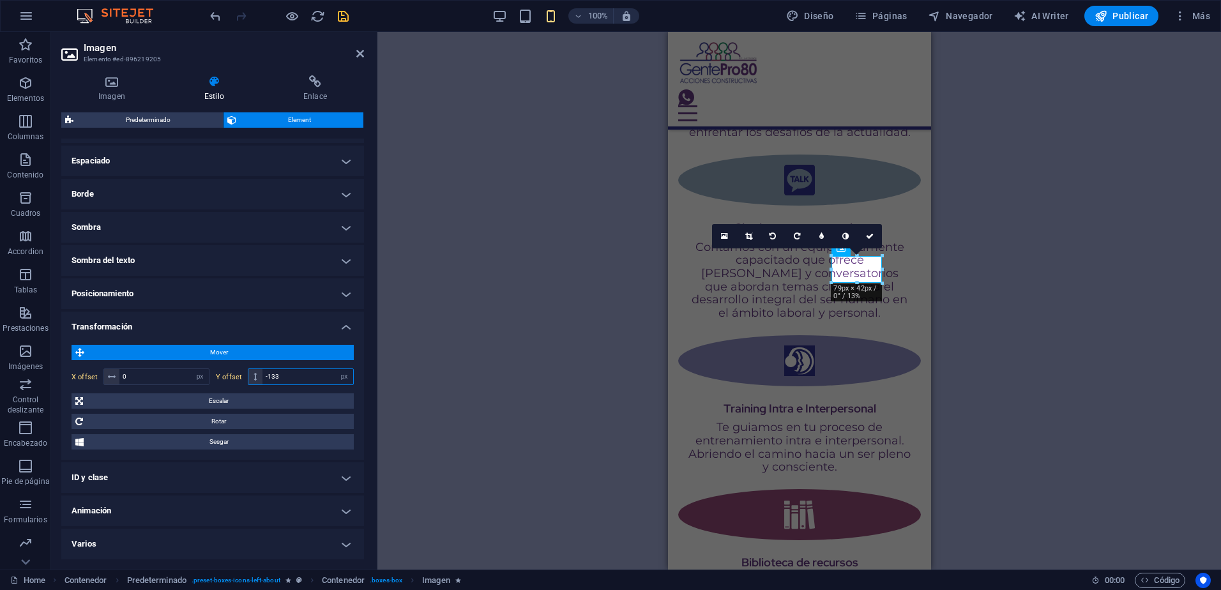
type input "-134"
click at [871, 232] on icon at bounding box center [870, 236] width 8 height 8
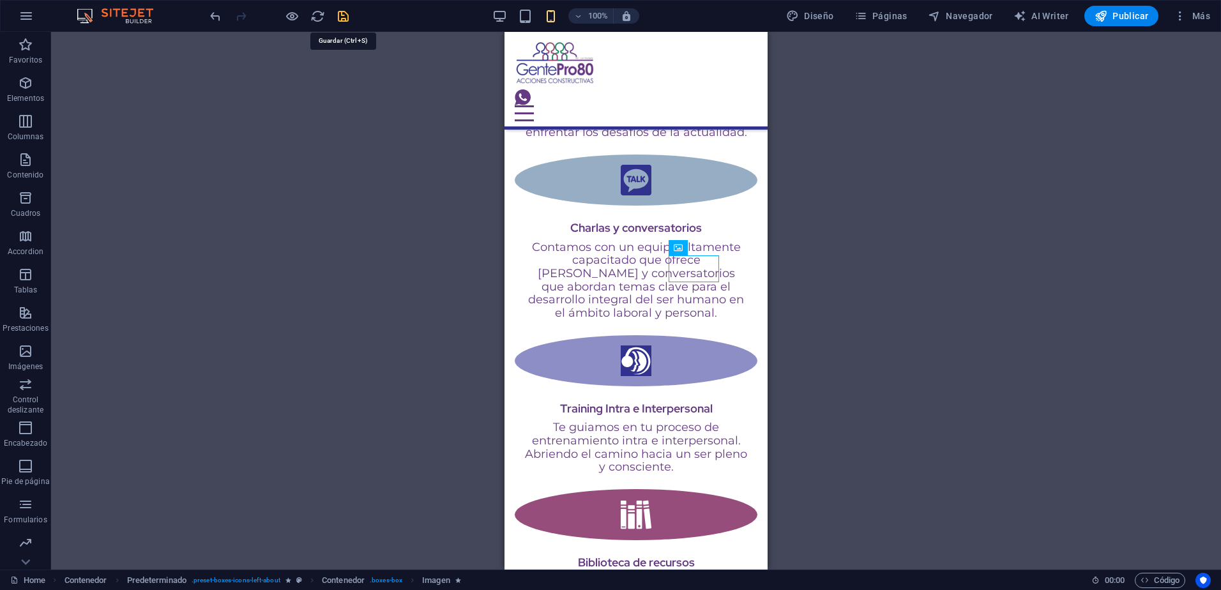
click at [342, 22] on icon "save" at bounding box center [343, 16] width 15 height 15
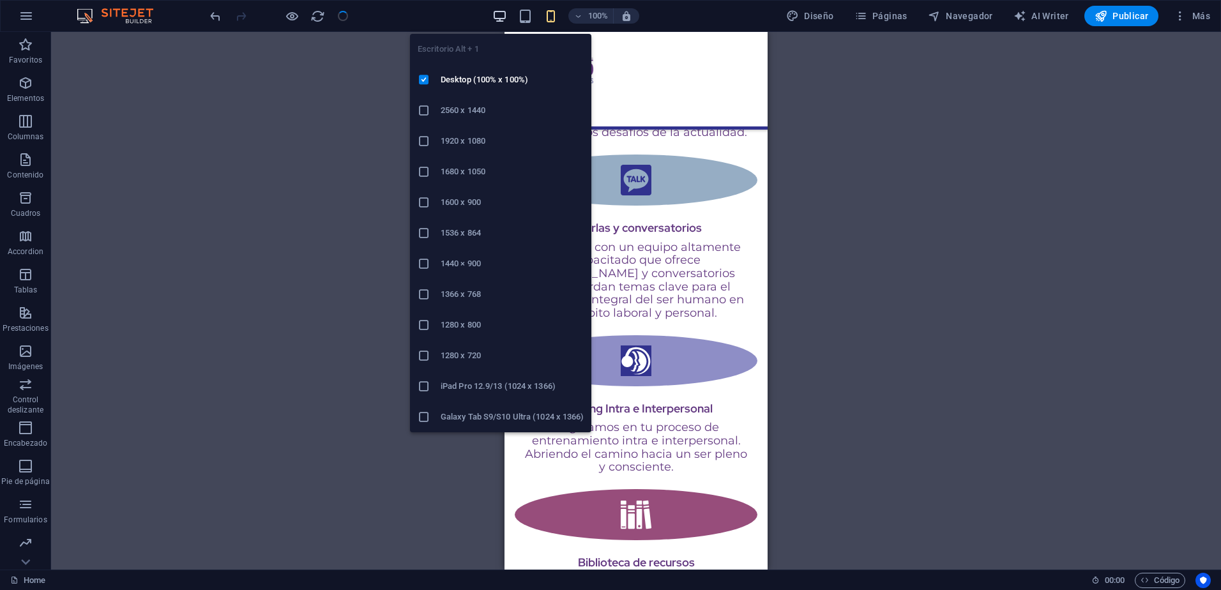
click at [495, 18] on icon "button" at bounding box center [499, 16] width 15 height 15
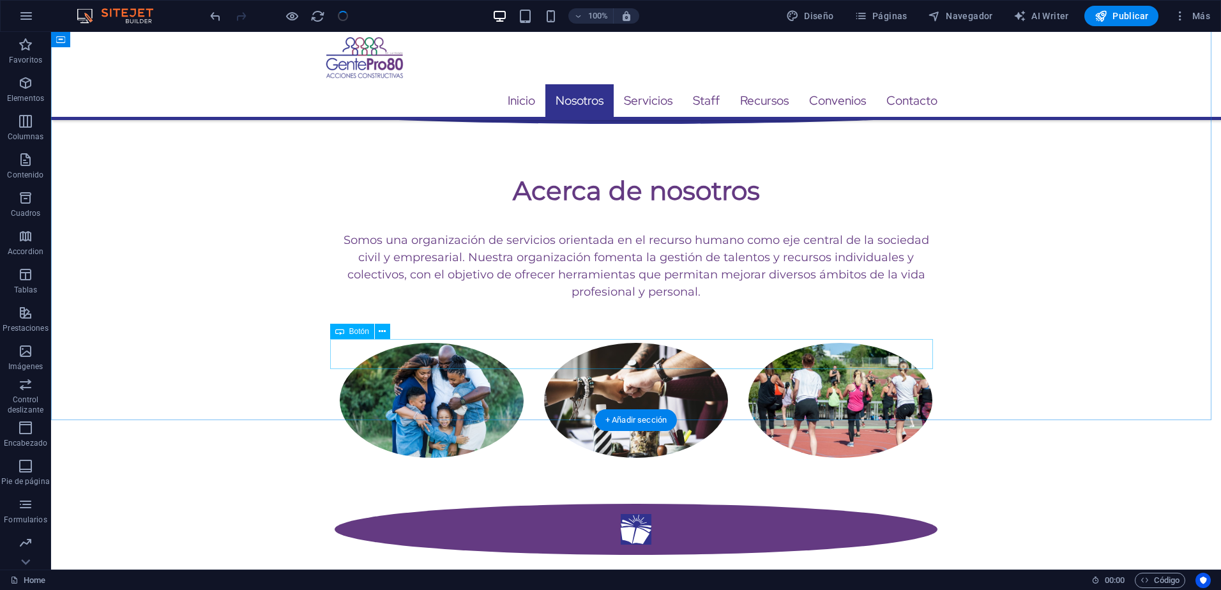
scroll to position [851, 0]
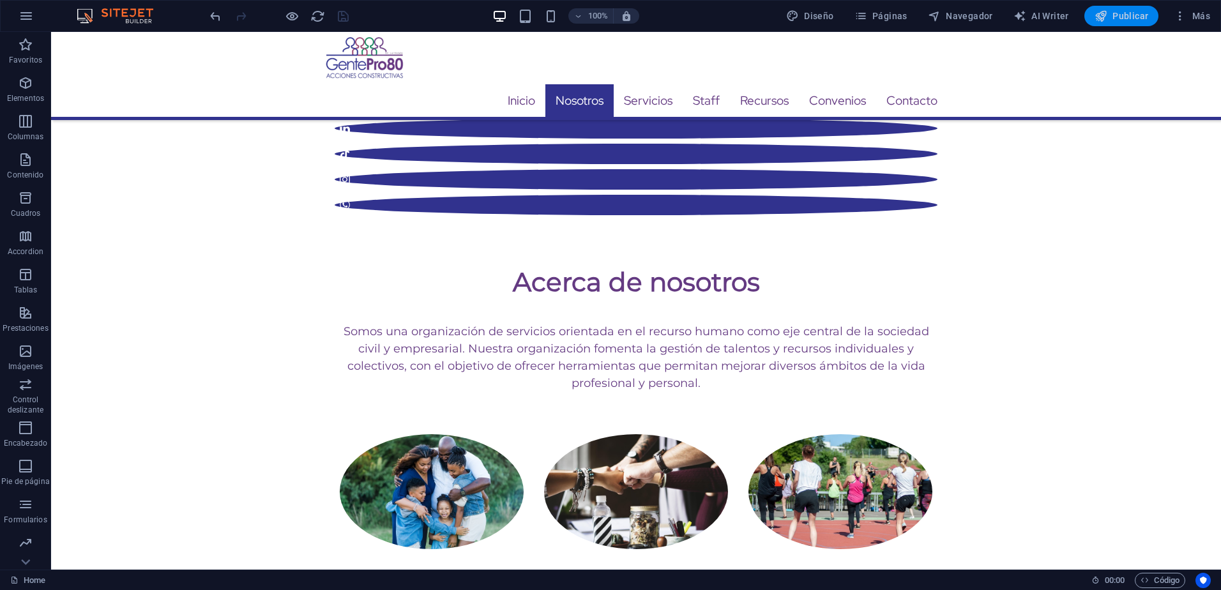
drag, startPoint x: 1115, startPoint y: 18, endPoint x: 1104, endPoint y: 26, distance: 14.2
click at [1115, 17] on span "Publicar" at bounding box center [1121, 16] width 54 height 13
